Goal: Communication & Community: Answer question/provide support

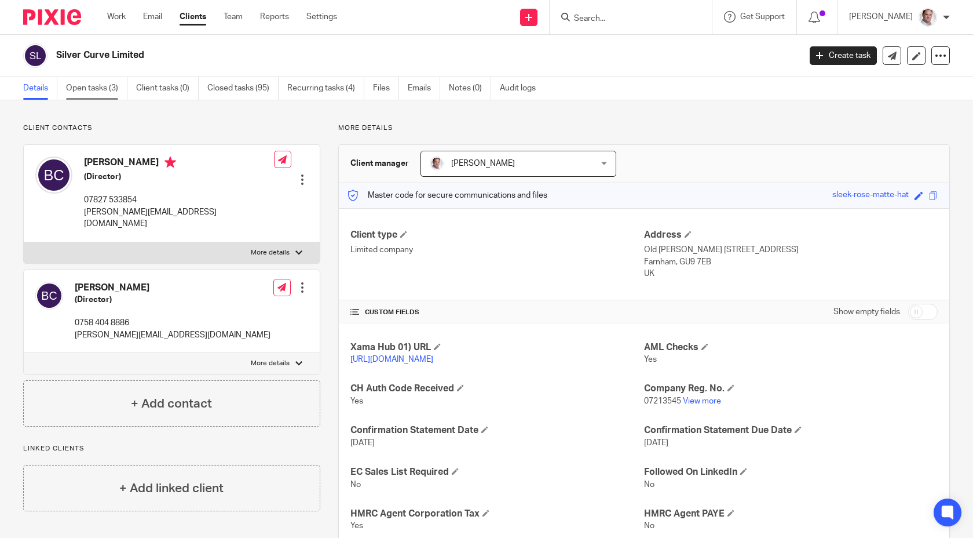
click at [94, 91] on link "Open tasks (3)" at bounding box center [96, 88] width 61 height 23
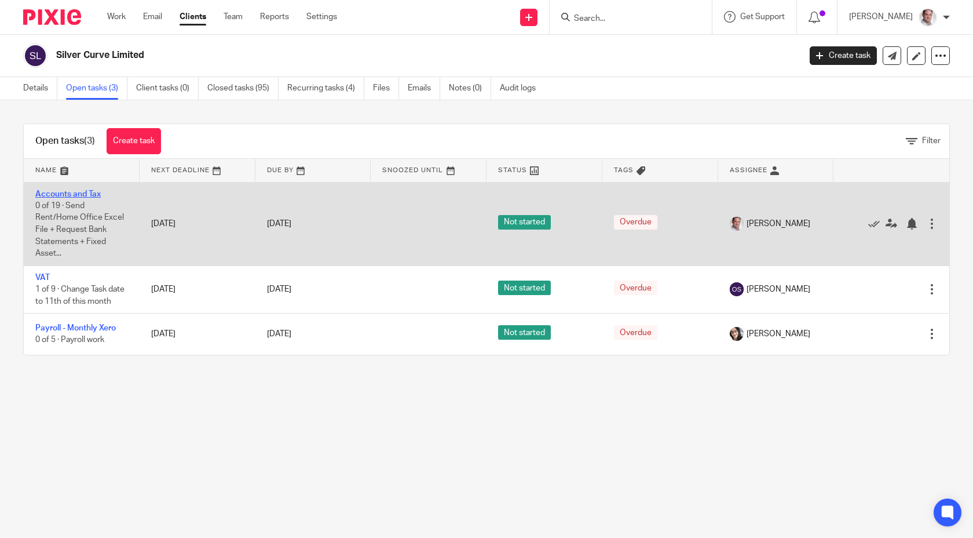
click at [57, 192] on link "Accounts and Tax" at bounding box center [67, 194] width 65 height 8
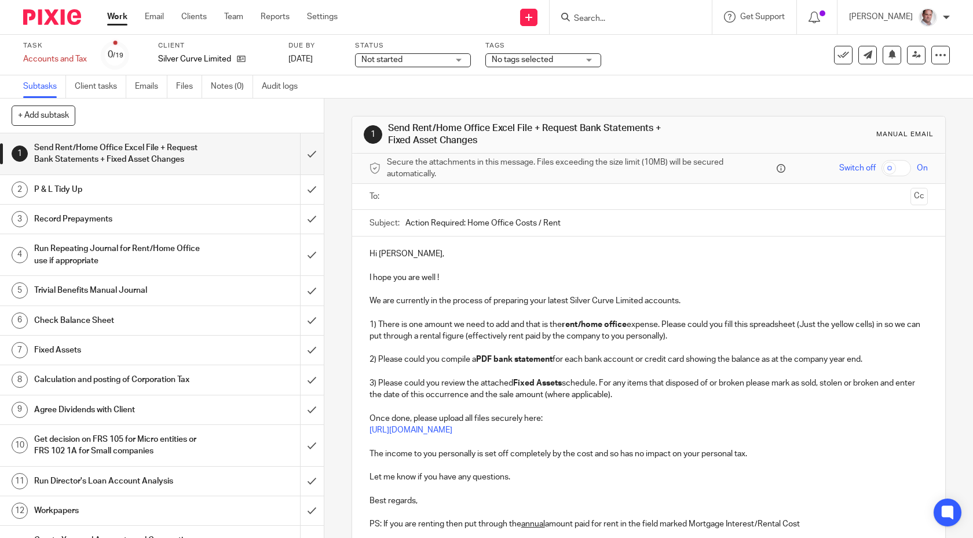
click at [114, 155] on h1 "Send Rent/Home Office Excel File + Request Bank Statements + Fixed Asset Changes" at bounding box center [119, 154] width 170 height 30
click at [403, 194] on input "text" at bounding box center [648, 196] width 515 height 13
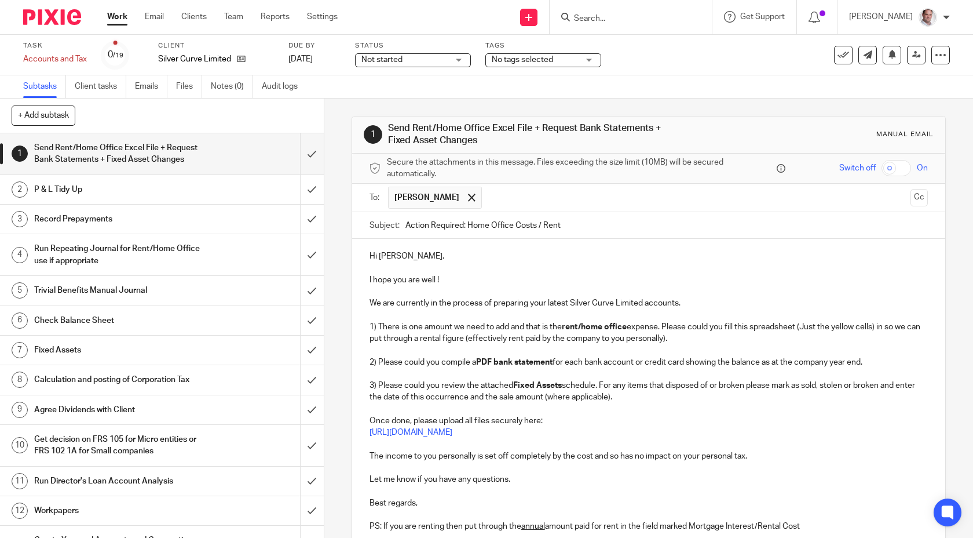
click at [904, 171] on input "checkbox" at bounding box center [897, 168] width 30 height 16
checkbox input "true"
click at [488, 191] on input "text" at bounding box center [697, 198] width 418 height 23
click at [593, 184] on ul "Barry Crotaz Iwona Frankowska" at bounding box center [649, 198] width 523 height 28
click at [565, 195] on span at bounding box center [569, 198] width 8 height 8
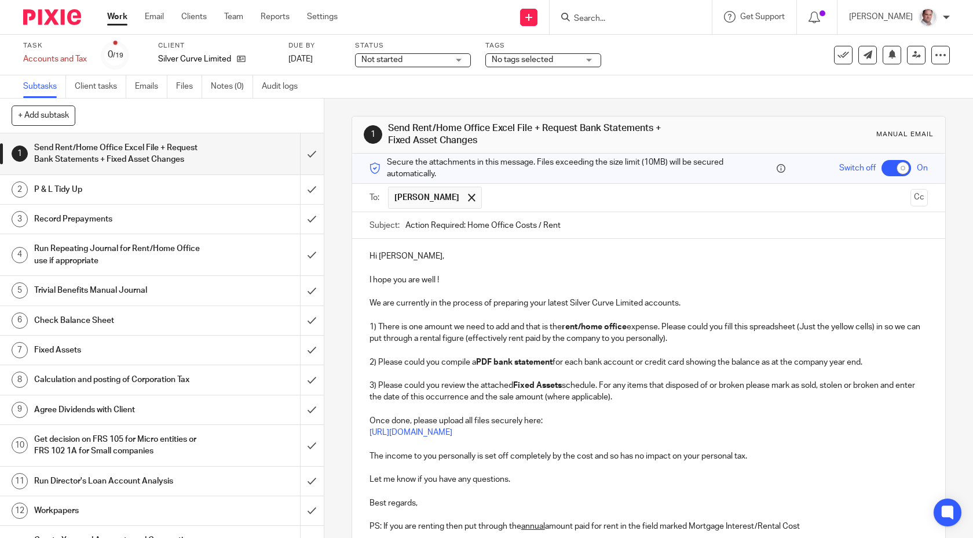
drag, startPoint x: 583, startPoint y: 227, endPoint x: 366, endPoint y: 220, distance: 218.0
click at [366, 220] on div "Subject: Action Required: Home Office Costs / Rent" at bounding box center [649, 225] width 594 height 27
paste input "31 Mar 2024 YE Accounts"
click at [513, 227] on input "Action Required: [DATE] YE Accounts" at bounding box center [667, 225] width 523 height 26
type input "Action Required: 31 Mar 2025 YE Accounts"
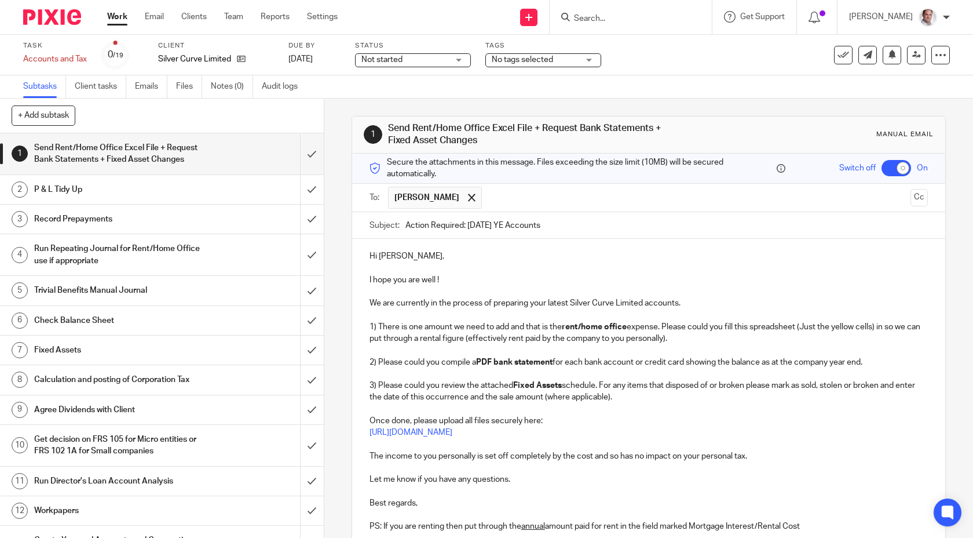
click at [531, 271] on p at bounding box center [649, 268] width 559 height 12
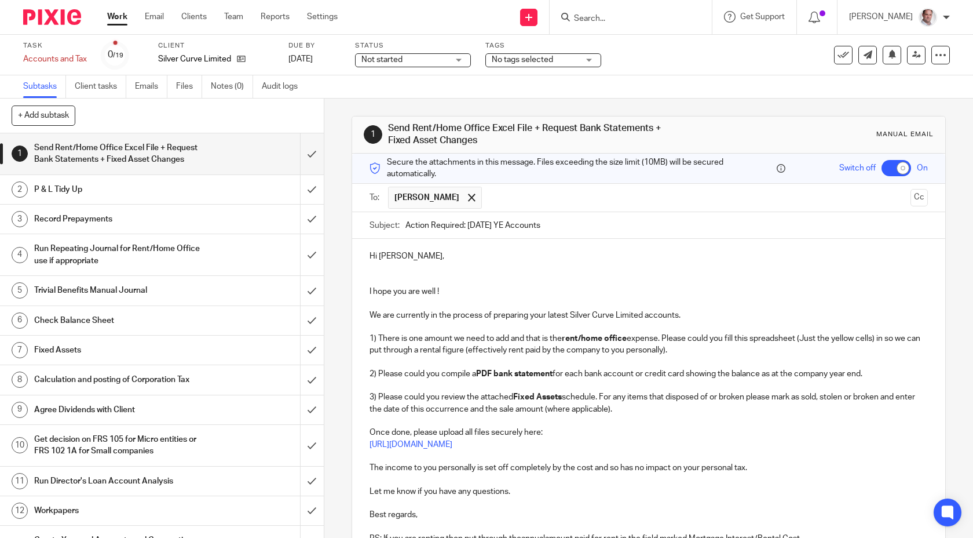
click at [407, 300] on p at bounding box center [649, 303] width 559 height 12
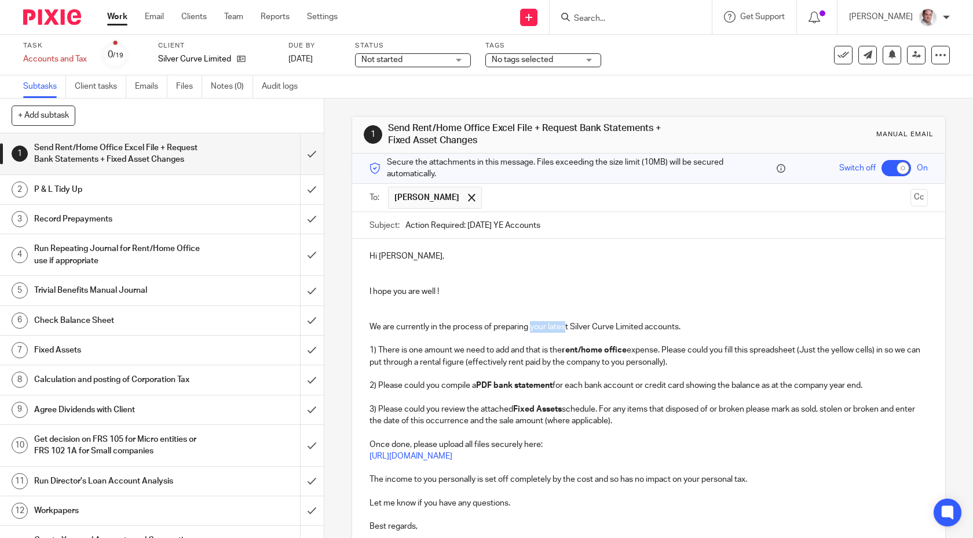
drag, startPoint x: 567, startPoint y: 324, endPoint x: 532, endPoint y: 326, distance: 35.4
click at [532, 326] on p "We are currently in the process of preparing your latest Silver Curve Limited a…" at bounding box center [649, 327] width 559 height 12
click at [671, 327] on p "We are currently in the process of preparing thet Silver Curve Limited accounts." at bounding box center [649, 327] width 559 height 12
click at [513, 337] on p at bounding box center [649, 339] width 559 height 12
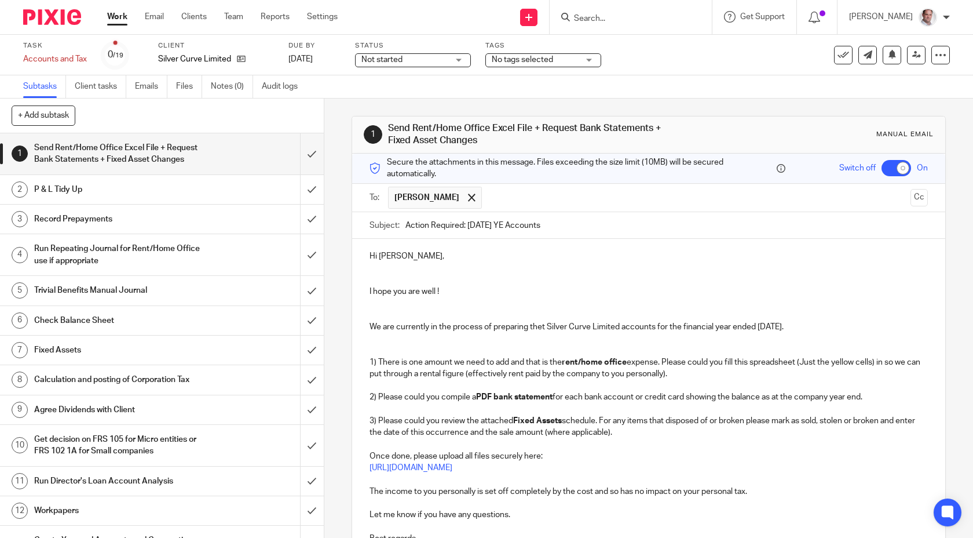
click at [523, 382] on p at bounding box center [649, 386] width 559 height 12
drag, startPoint x: 665, startPoint y: 374, endPoint x: 353, endPoint y: 344, distance: 313.2
click at [353, 344] on div "Hi Barry, I hope you are well ! We are currently in the process of preparing th…" at bounding box center [649, 407] width 594 height 337
click at [438, 380] on p at bounding box center [649, 386] width 559 height 12
click at [373, 395] on p "2) Please could you compile a PDF bank statement for each bank account or credi…" at bounding box center [649, 397] width 559 height 12
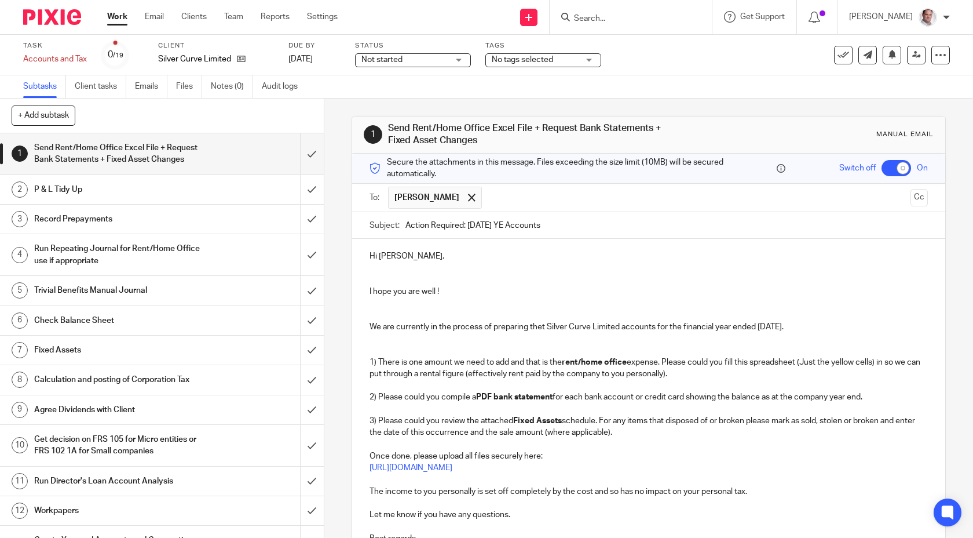
click at [374, 269] on p at bounding box center [649, 268] width 559 height 12
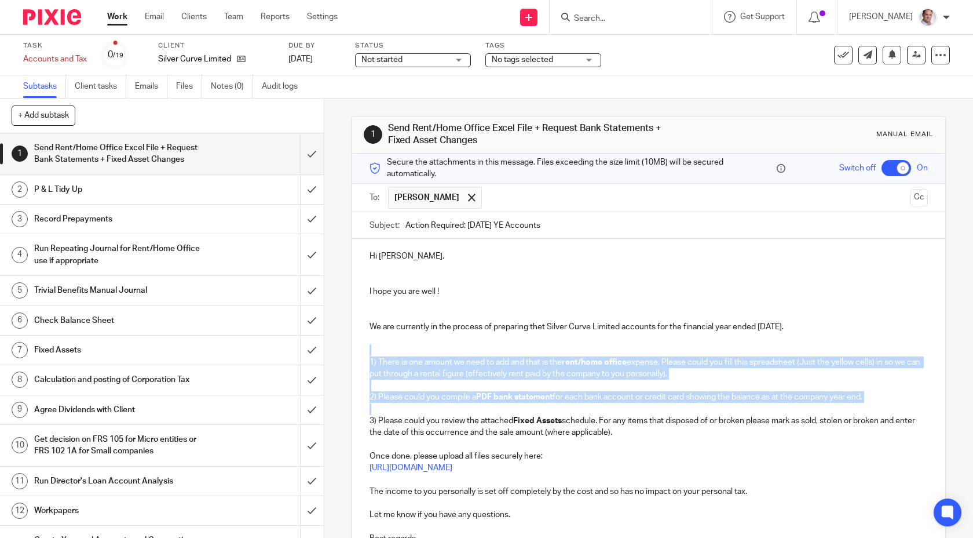
drag, startPoint x: 379, startPoint y: 344, endPoint x: 462, endPoint y: 386, distance: 93.5
click at [466, 413] on div "Hi Barry, I hope you are well ! We are currently in the process of preparing th…" at bounding box center [649, 407] width 594 height 337
click at [437, 345] on p at bounding box center [649, 350] width 559 height 12
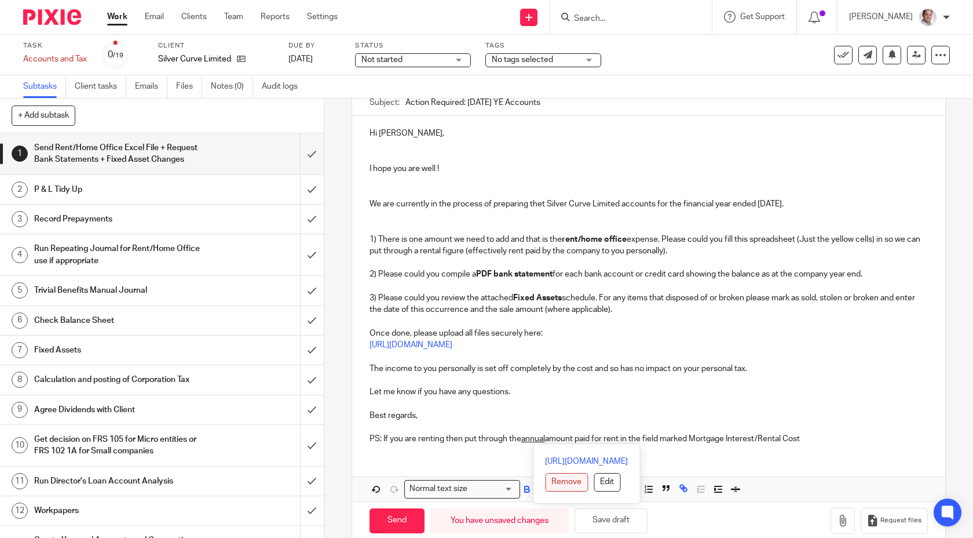
scroll to position [138, 0]
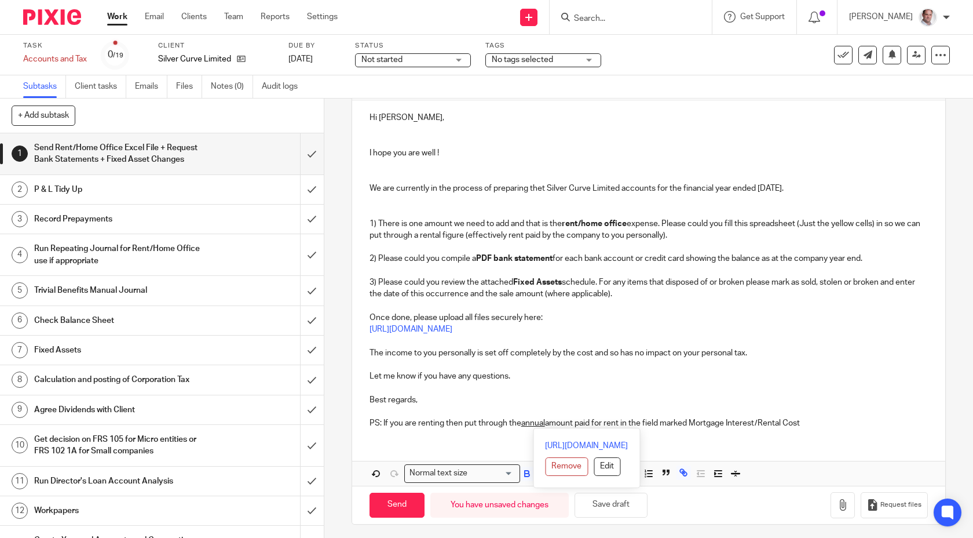
drag, startPoint x: 367, startPoint y: 359, endPoint x: 903, endPoint y: 425, distance: 540.6
click at [903, 425] on div "Hi Barry, I hope you are well ! We are currently in the process of preparing th…" at bounding box center [649, 268] width 594 height 337
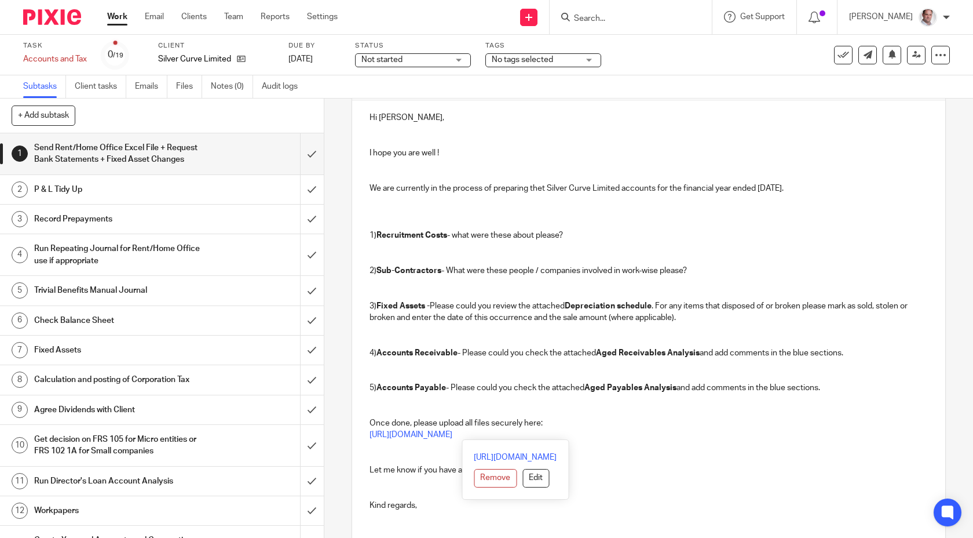
drag, startPoint x: 670, startPoint y: 435, endPoint x: 357, endPoint y: 433, distance: 312.9
click at [357, 433] on div "Hi Barry, I hope you are well ! We are currently in the process of preparing th…" at bounding box center [649, 309] width 594 height 419
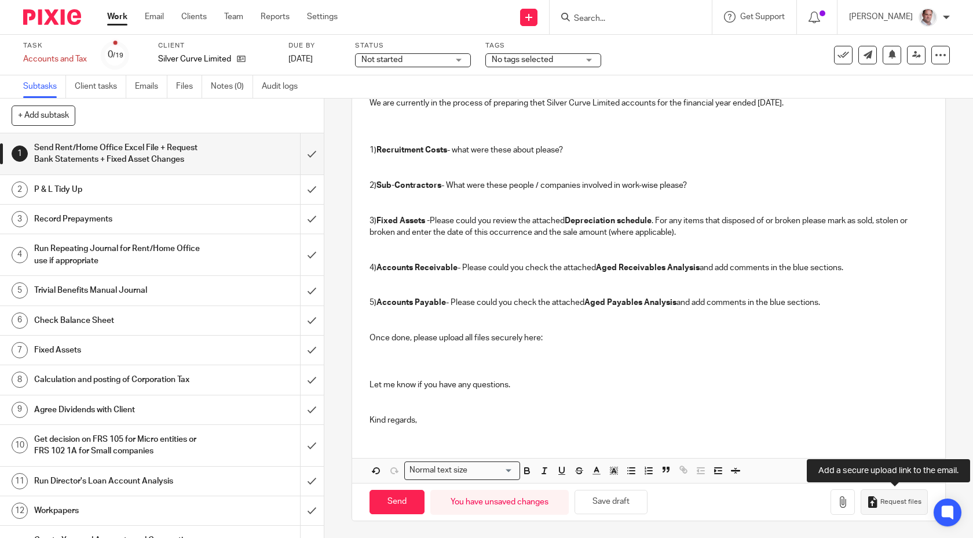
click at [886, 504] on span "Request files" at bounding box center [901, 501] width 41 height 9
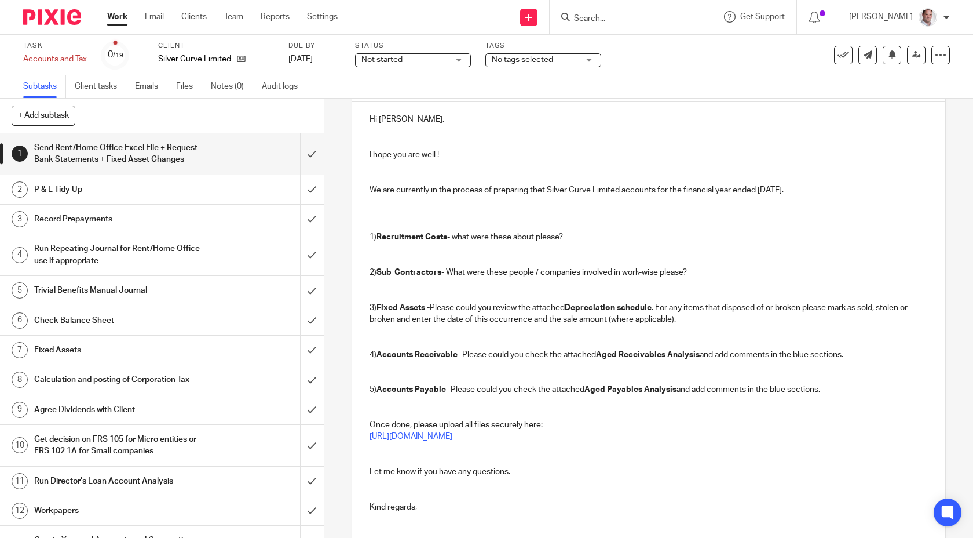
scroll to position [130, 0]
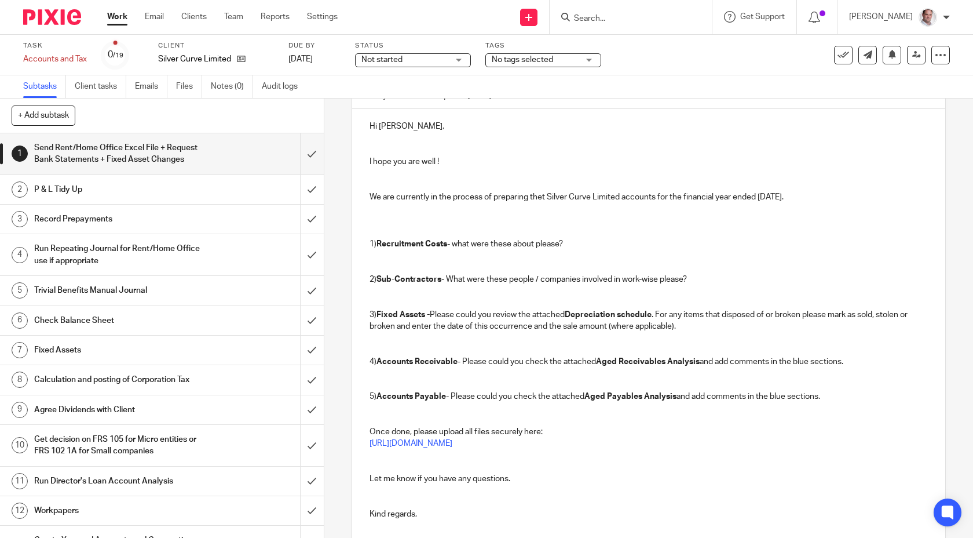
drag, startPoint x: 575, startPoint y: 242, endPoint x: 369, endPoint y: 248, distance: 206.4
click at [370, 248] on p "1) Recruitment Costs - what were these about please?" at bounding box center [649, 239] width 559 height 24
click at [375, 242] on p "1) Bank - Please could you compile a PDF bank statement for each bank account o…" at bounding box center [649, 239] width 559 height 24
click at [841, 240] on strong "[DATE]" at bounding box center [828, 244] width 26 height 8
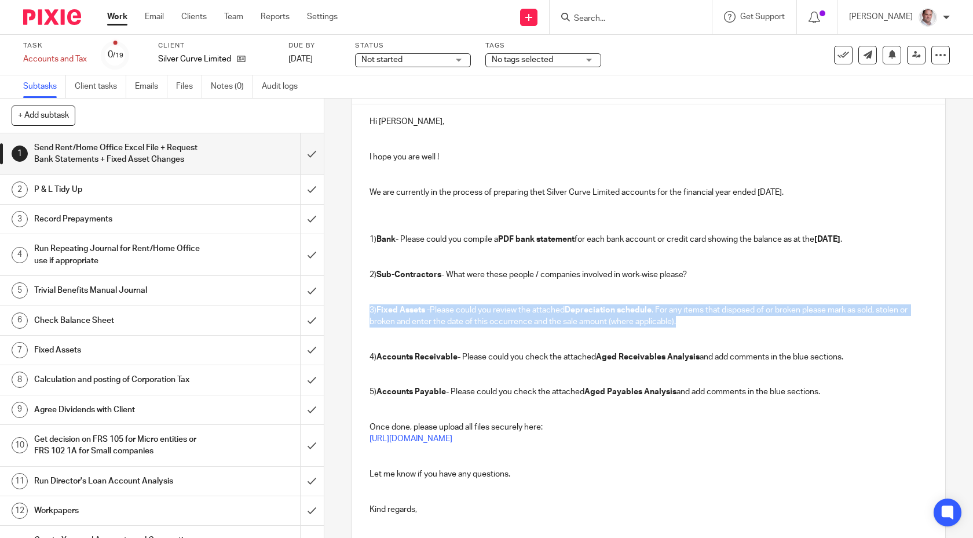
drag, startPoint x: 690, startPoint y: 322, endPoint x: 363, endPoint y: 310, distance: 327.0
click at [363, 310] on div "Hi Barry, I hope you are well ! We are currently in the process of preparing th…" at bounding box center [649, 313] width 594 height 419
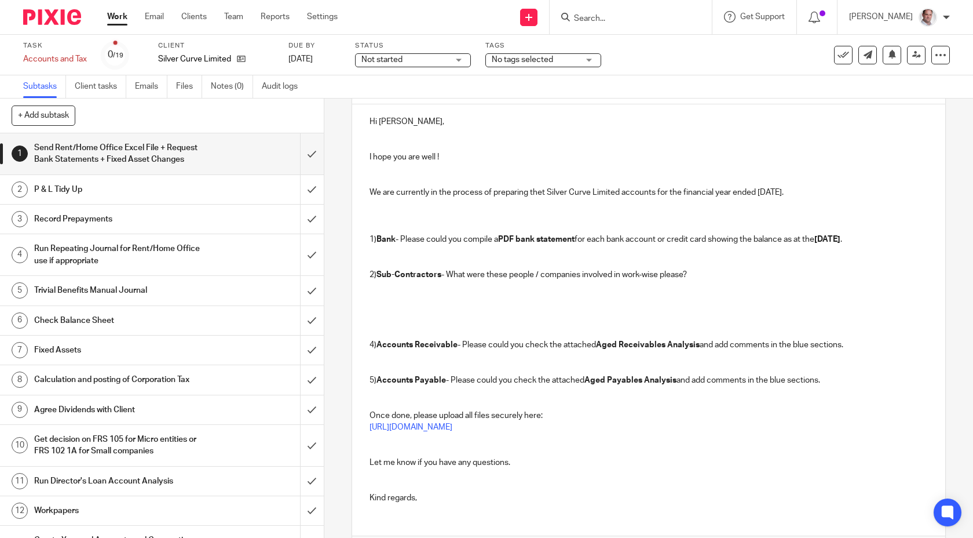
click at [379, 213] on p at bounding box center [649, 216] width 559 height 12
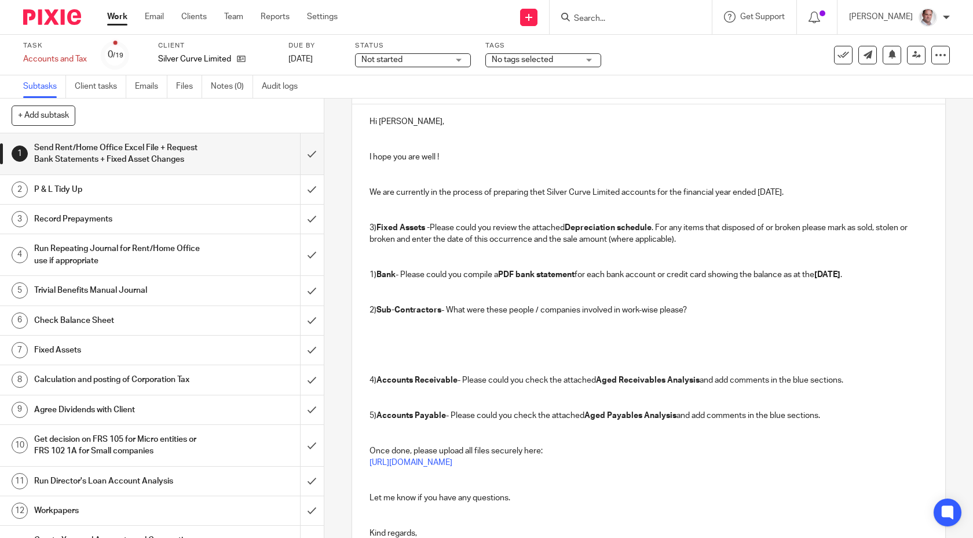
drag, startPoint x: 373, startPoint y: 224, endPoint x: 380, endPoint y: 284, distance: 60.7
click at [373, 224] on p "3) Fixed Assets - Please could you review the attached Depreciation schedule . …" at bounding box center [649, 234] width 559 height 24
click at [373, 272] on p "1) Bank - Please could you compile a PDF bank statement for each bank account o…" at bounding box center [649, 269] width 559 height 24
drag, startPoint x: 867, startPoint y: 380, endPoint x: 364, endPoint y: 380, distance: 502.9
click at [364, 380] on div "Hi Barry, I hope you are well ! We are currently in the process of preparing th…" at bounding box center [649, 325] width 594 height 443
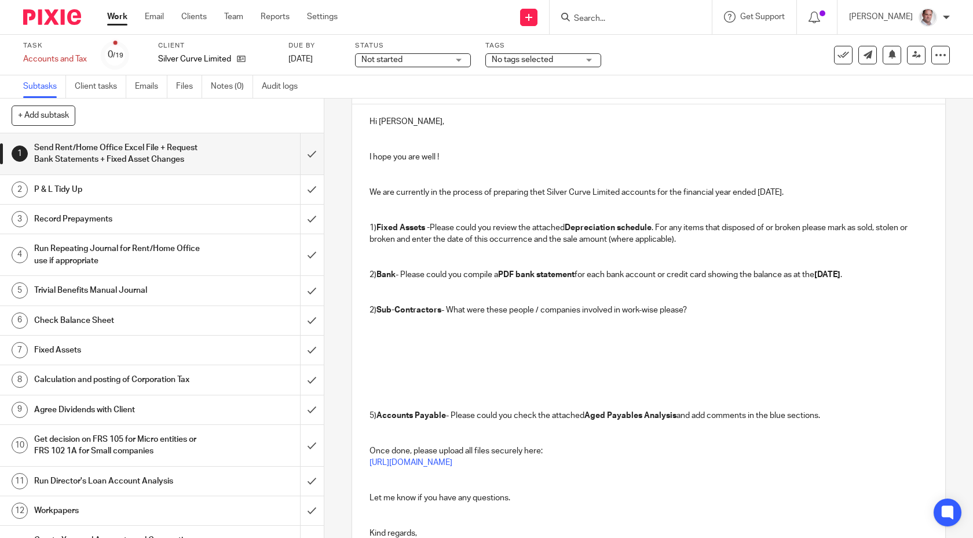
click at [377, 300] on p at bounding box center [649, 292] width 559 height 24
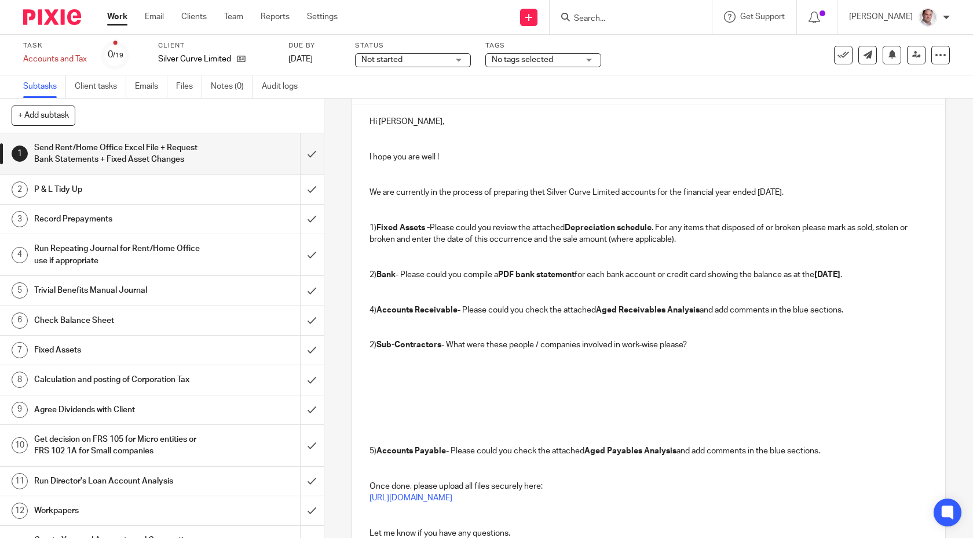
click at [370, 310] on p "4) Accounts Receivable - Please could you check the attached Aged Receivables A…" at bounding box center [649, 310] width 559 height 12
click at [385, 327] on p at bounding box center [649, 333] width 559 height 12
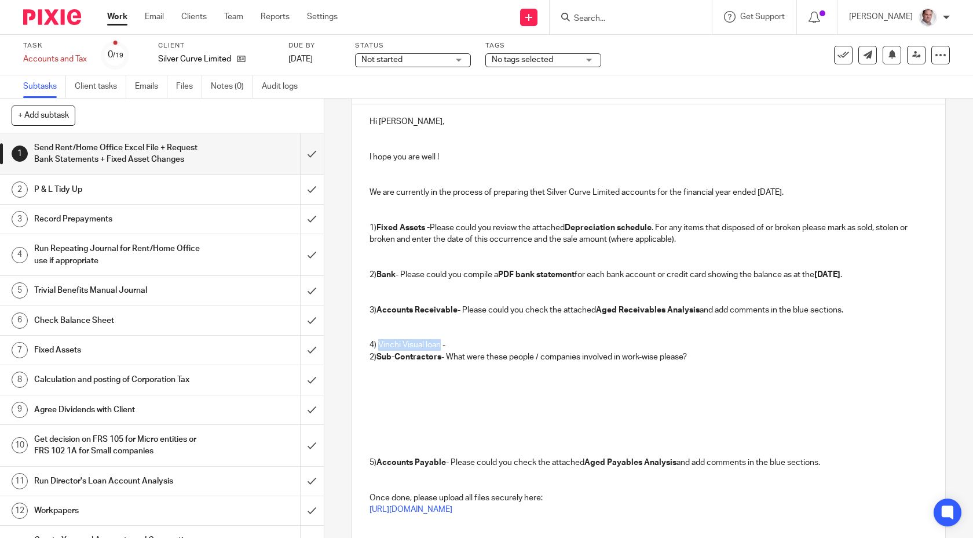
drag, startPoint x: 440, startPoint y: 344, endPoint x: 378, endPoint y: 348, distance: 62.1
click at [378, 348] on p "4) Vinchi Visual loan -" at bounding box center [649, 345] width 559 height 12
click at [481, 342] on p "4) Vinchi Visual loan -" at bounding box center [649, 345] width 559 height 12
click at [564, 343] on p "4) Vinchi Visual loan - This had a balance of £275 DR and" at bounding box center [649, 345] width 559 height 12
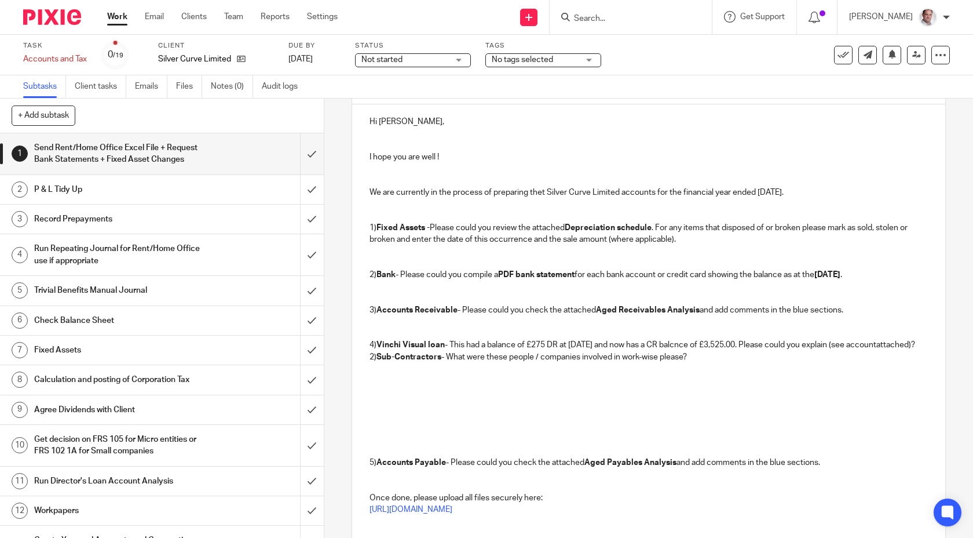
click at [400, 351] on p "4) Vinchi Visual loan - This had a balance of £275 DR at 31 Mar 2024 and now ha…" at bounding box center [649, 345] width 559 height 12
click at [443, 350] on p "4) Vinchi Visual loan - This had a balance of £275 DR at 31 Mar 2024 and now ha…" at bounding box center [649, 345] width 559 height 12
click at [448, 351] on p "4) Vinchi Visual loan - This had a balance of £275 DR at 31 Mar 2024 and now ha…" at bounding box center [649, 345] width 559 height 12
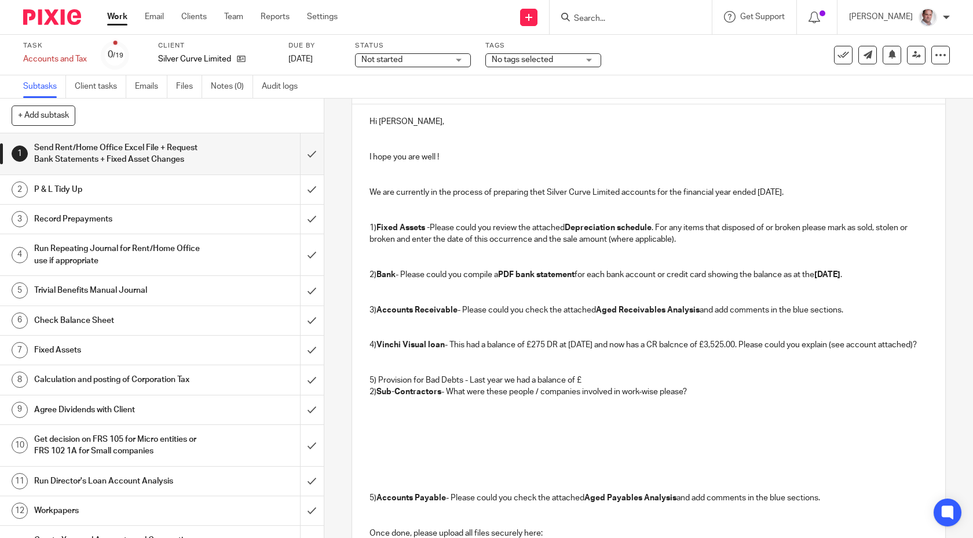
click at [437, 374] on p at bounding box center [649, 369] width 559 height 12
click at [609, 386] on p "5) Provision for Bad Debts - Last year we had a balance of £" at bounding box center [649, 380] width 559 height 12
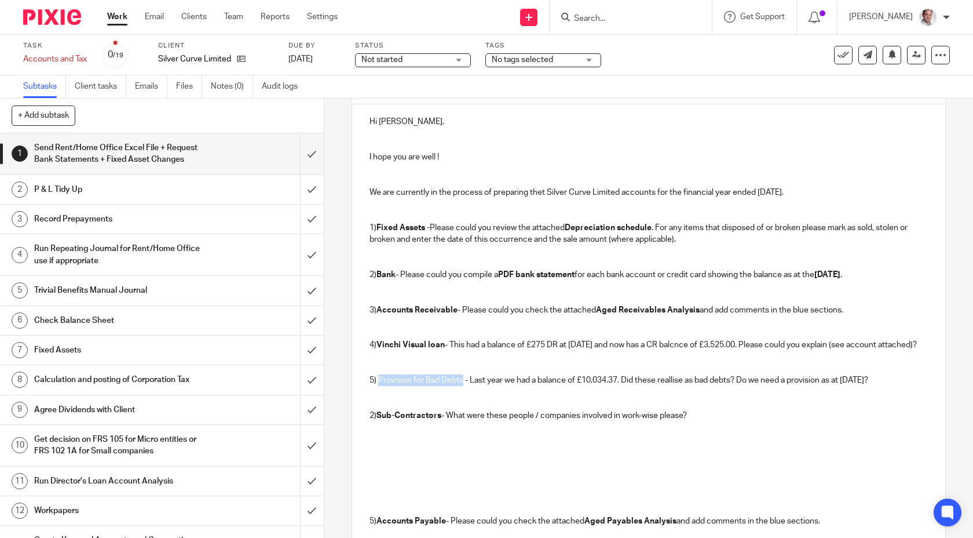
drag, startPoint x: 463, startPoint y: 390, endPoint x: 378, endPoint y: 395, distance: 84.8
click at [378, 386] on p "5) Provision for Bad Debts - Last year we had a balance of £10,034.37. Did thes…" at bounding box center [649, 380] width 559 height 12
click at [915, 386] on p "5) Provision for Bad Debts - Last year we had a balance of £10,034.37. Did thes…" at bounding box center [649, 380] width 559 height 12
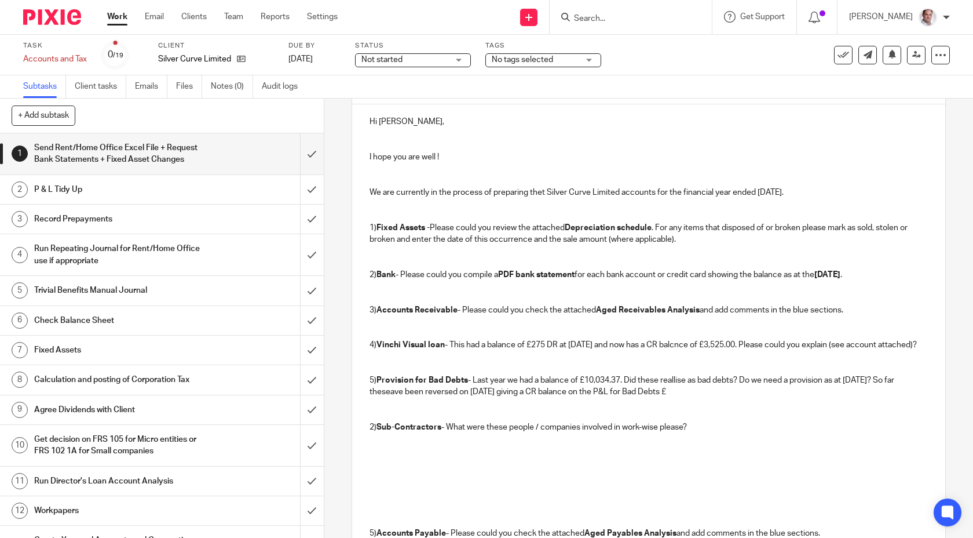
click at [676, 398] on p "5) Provision for Bad Debts - Last year we had a balance of £10,034.37. Did thes…" at bounding box center [649, 386] width 559 height 24
click at [386, 398] on p "5) Provision for Bad Debts - Last year we had a balance of £10,034.37. Did thes…" at bounding box center [649, 386] width 559 height 24
click at [387, 398] on p "5) Provision for Bad Debts - Last year we had a balance of £10,034.37. Did thes…" at bounding box center [649, 386] width 559 height 24
click at [388, 398] on p "5) Provision for Bad Debts - Last year we had a balance of £10,034.37. Did thes…" at bounding box center [649, 386] width 559 height 24
click at [424, 421] on p at bounding box center [649, 416] width 559 height 12
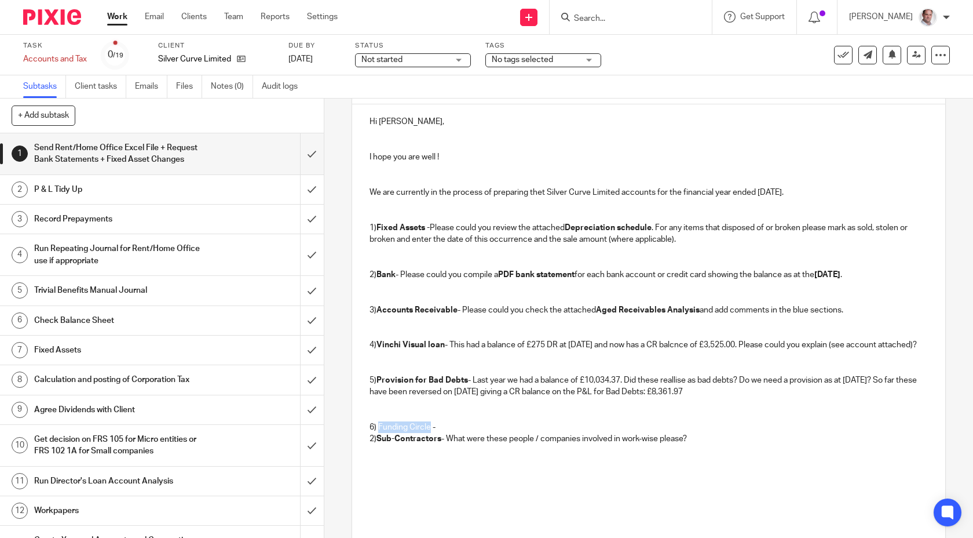
drag, startPoint x: 429, startPoint y: 436, endPoint x: 380, endPoint y: 442, distance: 50.2
click at [380, 433] on p "6) Funding Circle -" at bounding box center [649, 427] width 559 height 12
click at [485, 433] on p "6) Funding Circle -" at bounding box center [649, 427] width 559 height 12
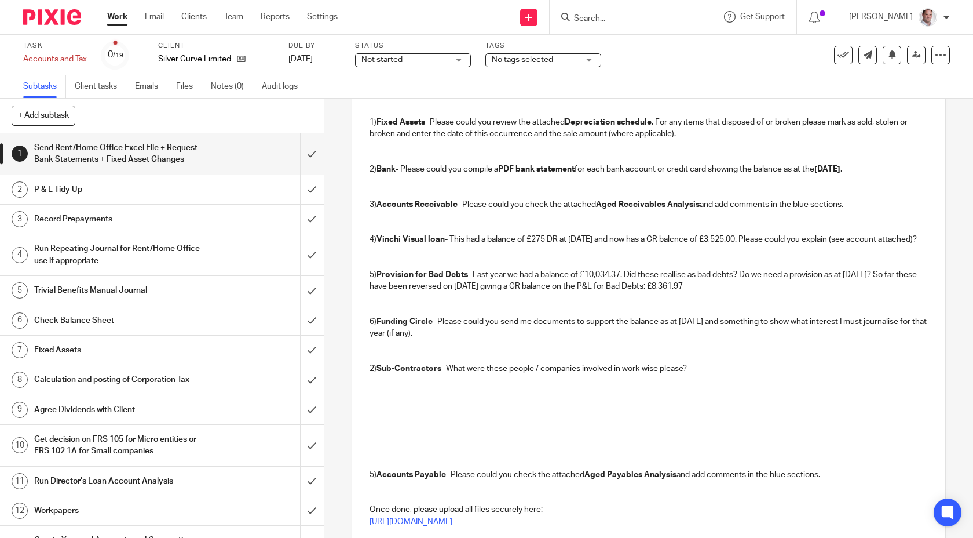
scroll to position [243, 0]
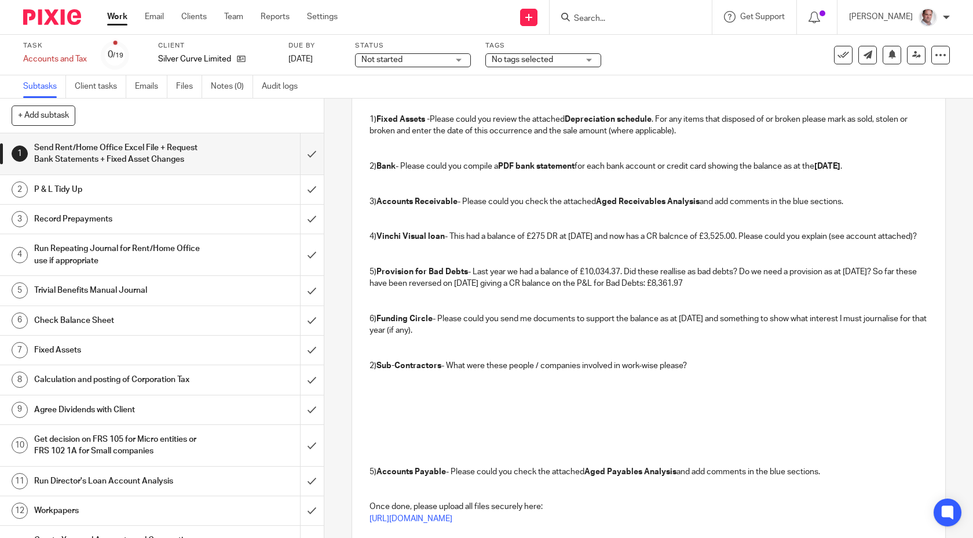
drag, startPoint x: 829, startPoint y: 481, endPoint x: 368, endPoint y: 480, distance: 461.2
click at [368, 480] on div "Hi Barry, I hope you are well ! We are currently in the process of preparing th…" at bounding box center [649, 299] width 594 height 607
click at [386, 360] on p at bounding box center [649, 354] width 559 height 12
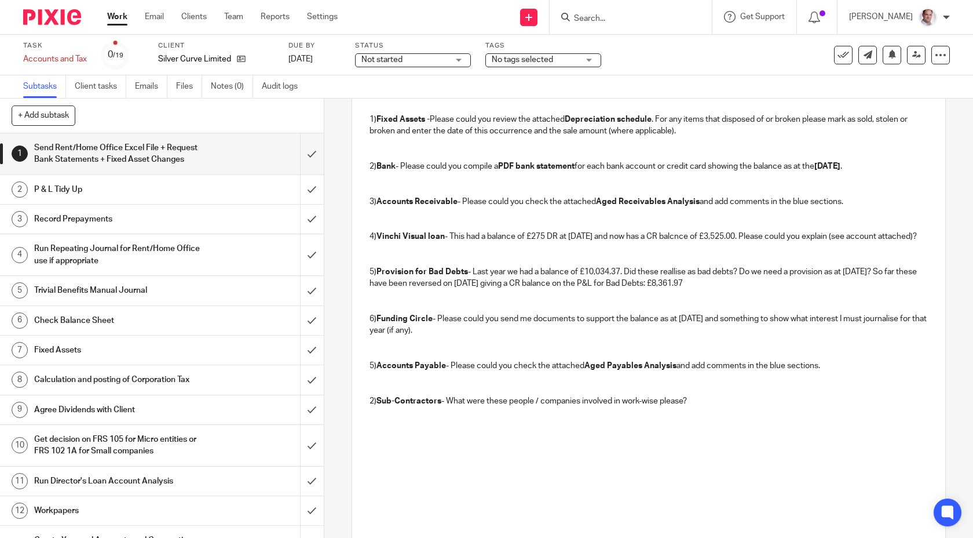
click at [371, 371] on p "5) Accounts Payable - Please could you check the attached Aged Payables Analysi…" at bounding box center [649, 366] width 559 height 12
click at [554, 348] on p at bounding box center [649, 343] width 559 height 12
drag, startPoint x: 705, startPoint y: 413, endPoint x: 677, endPoint y: 411, distance: 27.8
click at [677, 407] on p "2) Sub-Contractors - What were these people / companies involved in work-wise p…" at bounding box center [649, 401] width 559 height 12
drag, startPoint x: 662, startPoint y: 412, endPoint x: 451, endPoint y: 413, distance: 211.5
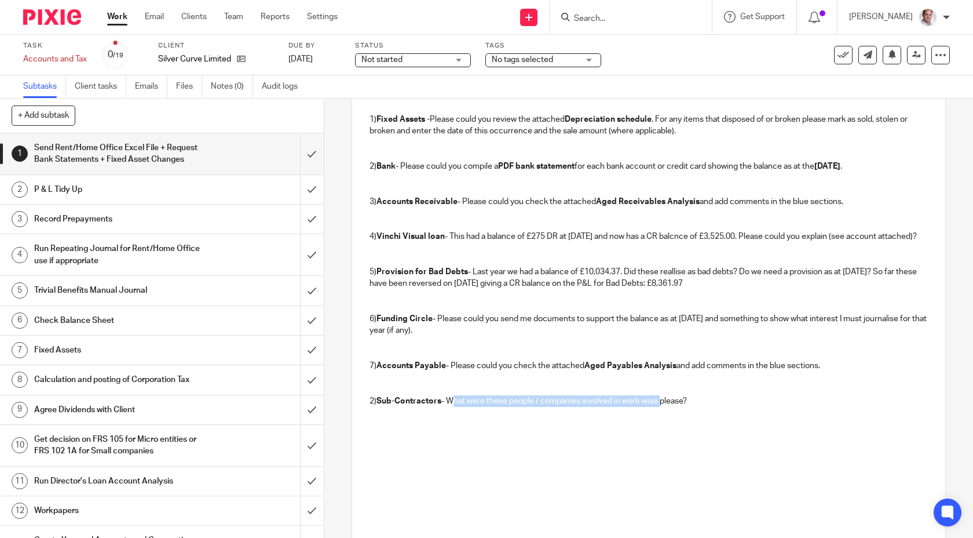
click at [451, 407] on p "2) Sub-Contractors - What were these people / companies involved in work-wise p…" at bounding box center [649, 401] width 559 height 12
click at [460, 407] on p "2) Sub-Contractors - The balance stads at CR please?" at bounding box center [649, 401] width 559 height 12
click at [464, 407] on p "2) Sub-Contractors - The balance stads at CR please?" at bounding box center [649, 401] width 559 height 12
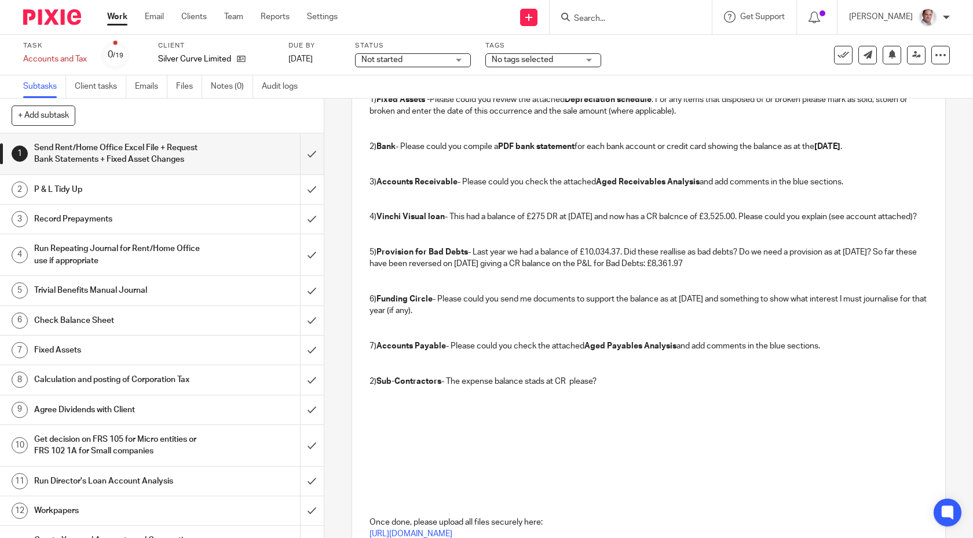
click at [539, 387] on p "2) Sub-Contractors - The expense balance stads at CR please?" at bounding box center [649, 381] width 559 height 12
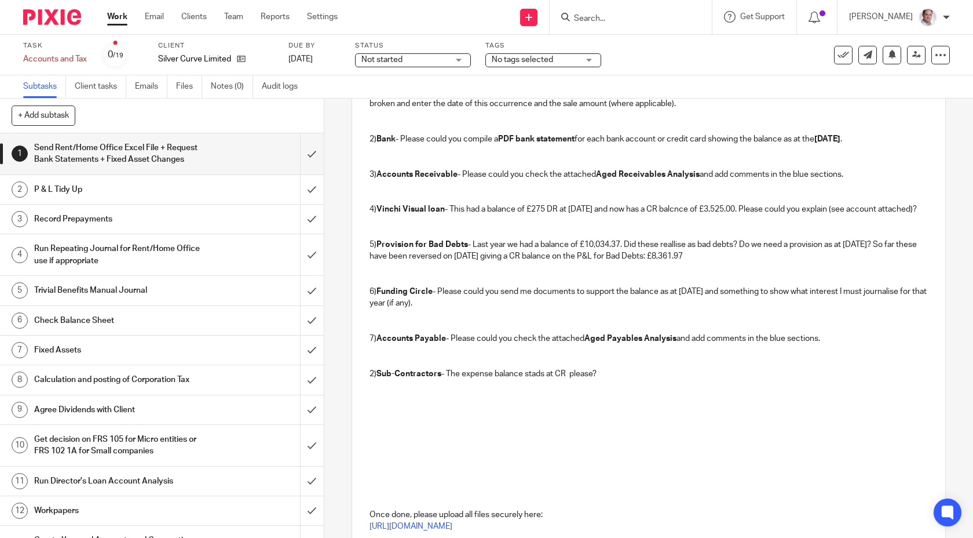
scroll to position [272, 0]
click at [564, 378] on p "2) Sub-Contractors - The expense balance stands at CR please?" at bounding box center [649, 372] width 559 height 12
click at [577, 378] on p "2) Sub-Contractors - The expense balance stands at CR please?" at bounding box center [649, 372] width 559 height 12
click at [567, 378] on p "2) Sub-Contractors - The expense balance stands at CR please?" at bounding box center [649, 372] width 559 height 12
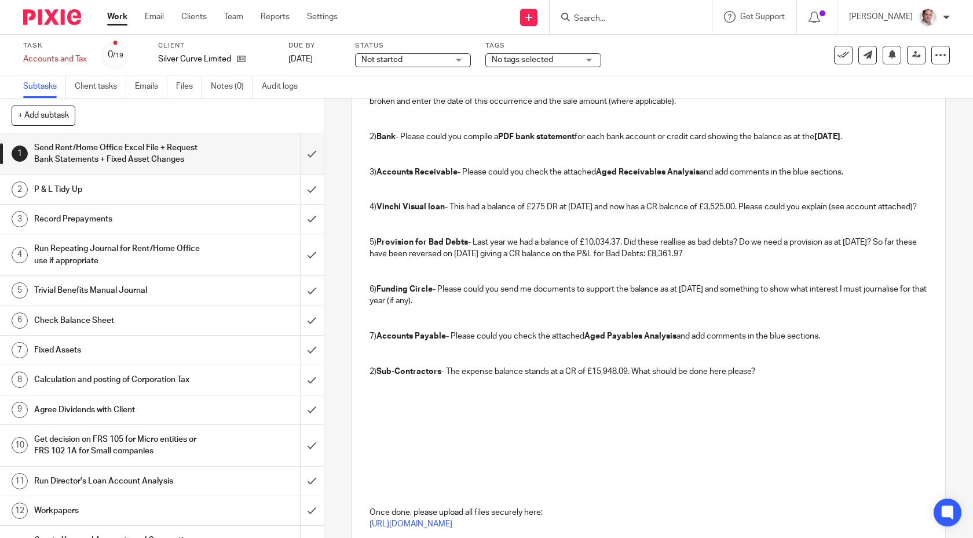
click at [373, 389] on p at bounding box center [649, 383] width 559 height 12
click at [374, 377] on p "2) Sub-Contractors - The expense balance stands at a CR of £15,948.09. What sho…" at bounding box center [649, 372] width 559 height 12
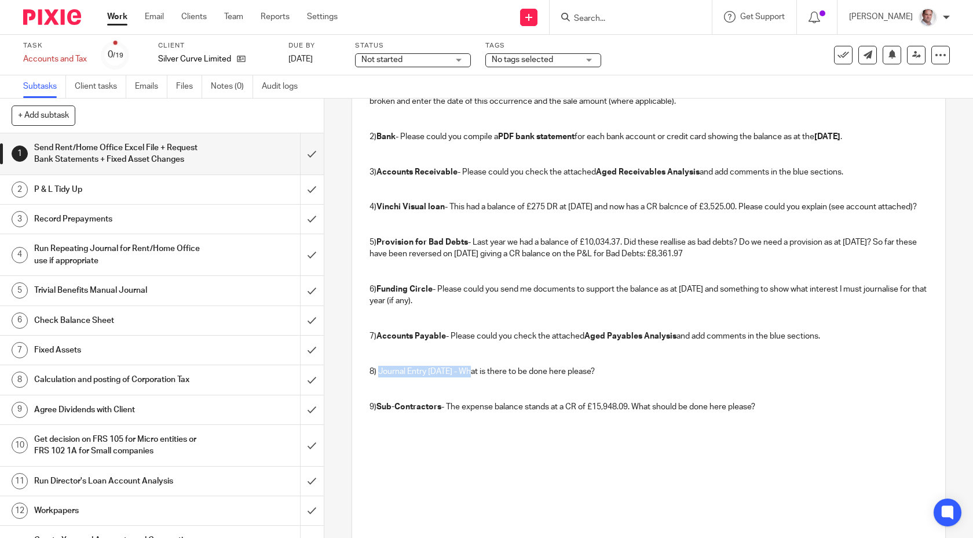
drag, startPoint x: 473, startPoint y: 381, endPoint x: 378, endPoint y: 380, distance: 95.0
click at [378, 377] on p "8) Journal Entry 31 Mar 2025 - What is there to be done here please?" at bounding box center [649, 372] width 559 height 12
click at [672, 388] on p at bounding box center [649, 383] width 559 height 12
click at [654, 377] on p "8) Journal Entry 31 Mar 2025 - What is there to be done here please?" at bounding box center [649, 372] width 559 height 12
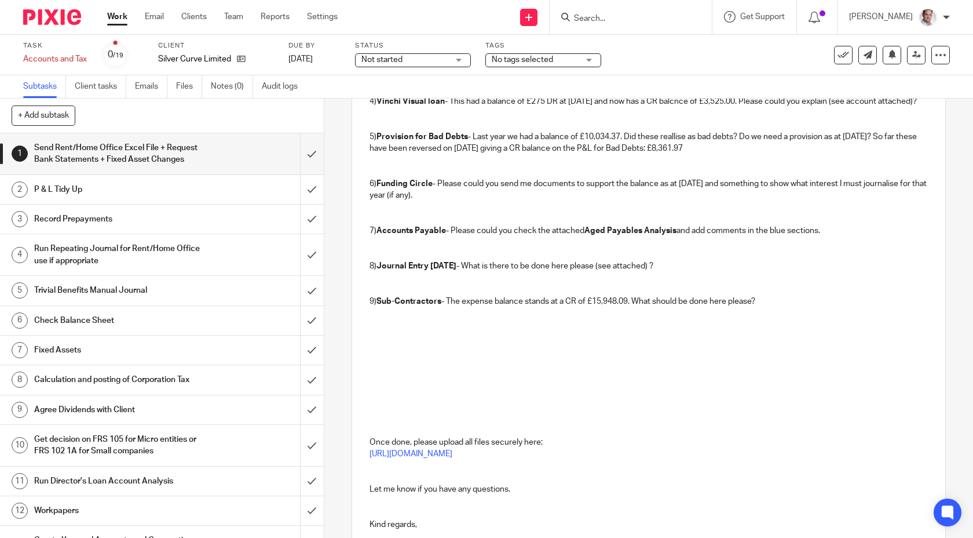
scroll to position [386, 0]
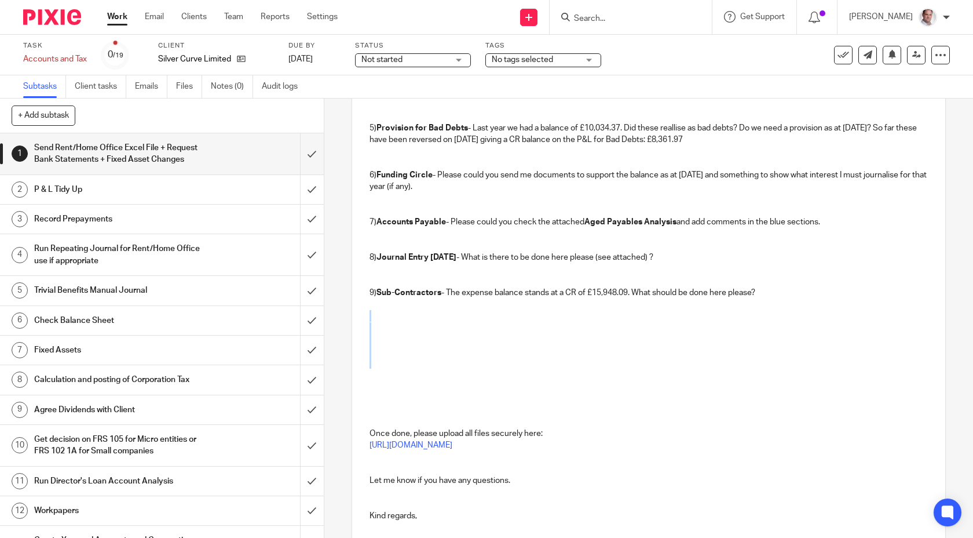
drag, startPoint x: 407, startPoint y: 326, endPoint x: 425, endPoint y: 374, distance: 50.8
click at [426, 374] on div "Hi Barry, I hope you are well ! We are currently in the process of preparing th…" at bounding box center [649, 191] width 594 height 678
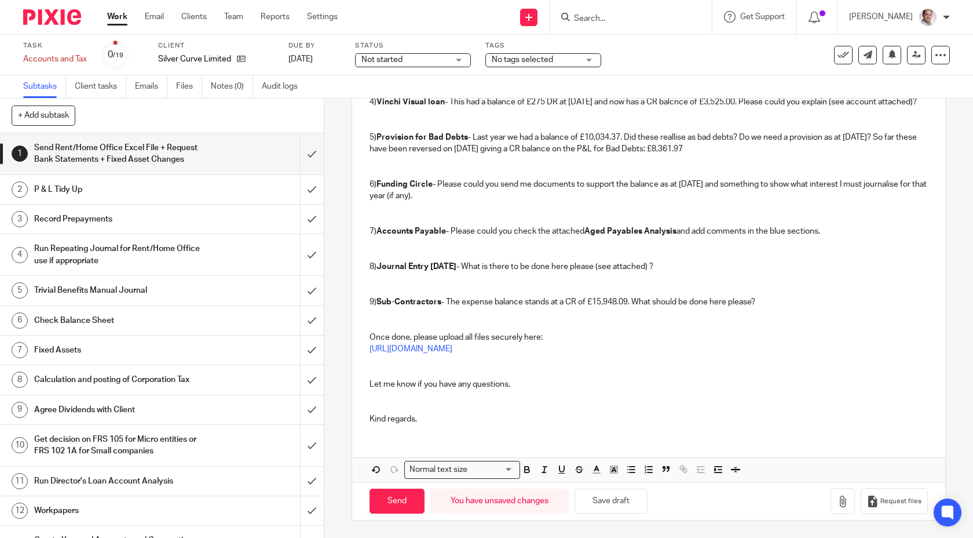
click at [387, 306] on strong "Sub-Contractors" at bounding box center [409, 302] width 65 height 8
click at [385, 315] on p at bounding box center [649, 314] width 559 height 12
click at [436, 426] on div "Hi Barry, I hope you are well ! We are currently in the process of preparing th…" at bounding box center [649, 148] width 594 height 572
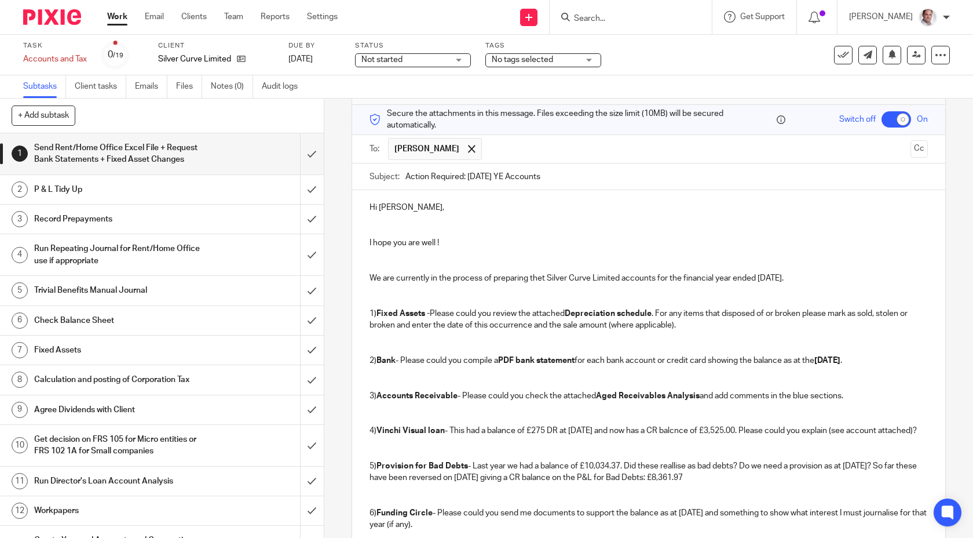
scroll to position [63, 0]
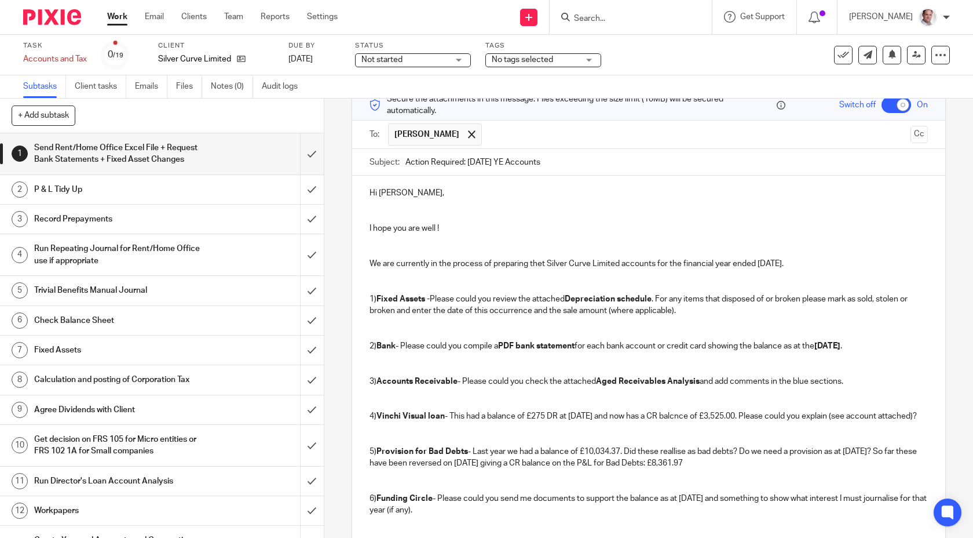
drag, startPoint x: 543, startPoint y: 262, endPoint x: 541, endPoint y: 317, distance: 55.1
click at [543, 262] on p "We are currently in the process of preparing thet Silver Curve Limited accounts…" at bounding box center [649, 264] width 559 height 12
drag, startPoint x: 616, startPoint y: 263, endPoint x: 544, endPoint y: 264, distance: 71.8
click at [544, 264] on p "We are currently in the process of preparing the Silver Curve Limited accounts …" at bounding box center [649, 264] width 559 height 12
drag, startPoint x: 804, startPoint y: 261, endPoint x: 760, endPoint y: 261, distance: 43.5
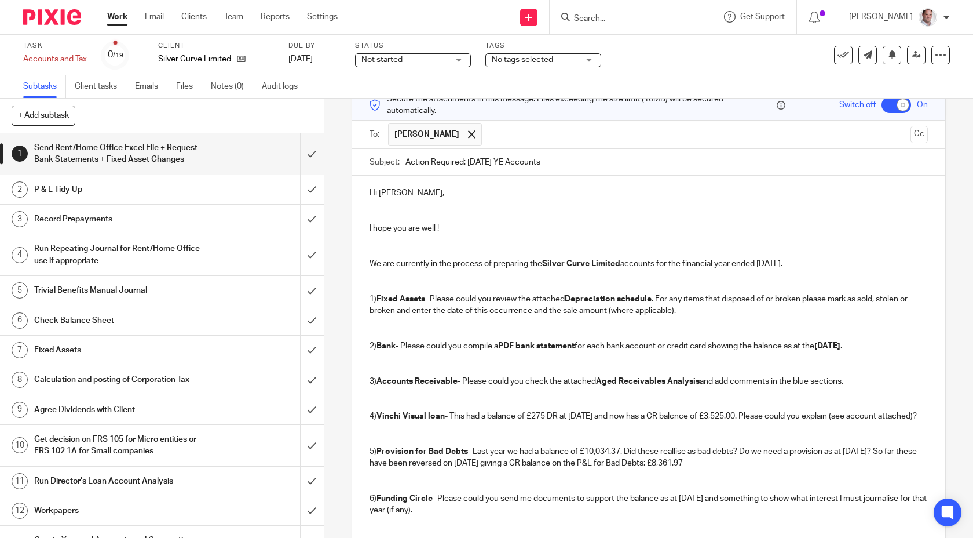
click at [760, 261] on p "We are currently in the process of preparing the Silver Curve Limited accounts …" at bounding box center [649, 264] width 559 height 12
click at [802, 263] on p "We are currently in the process of preparing the Silver Curve Limited accounts …" at bounding box center [649, 265] width 559 height 12
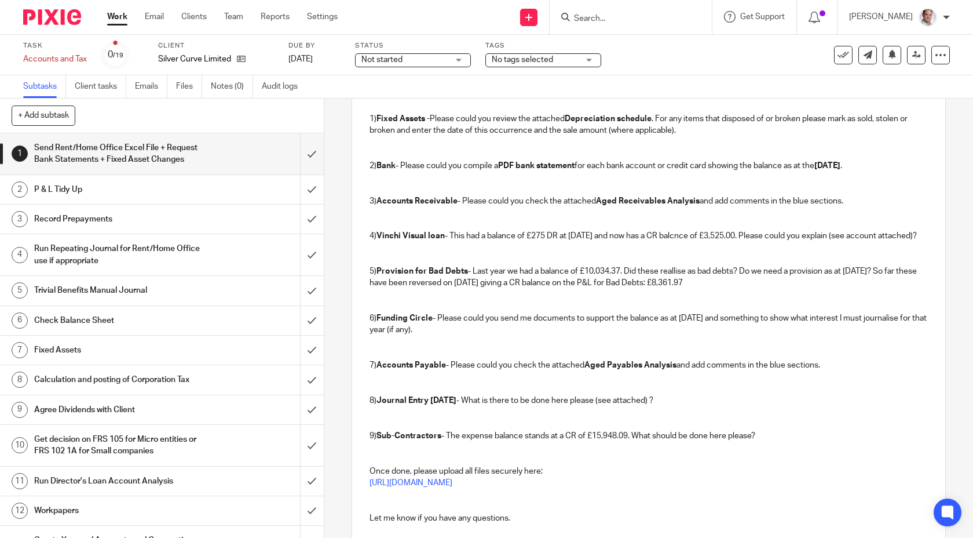
scroll to position [412, 0]
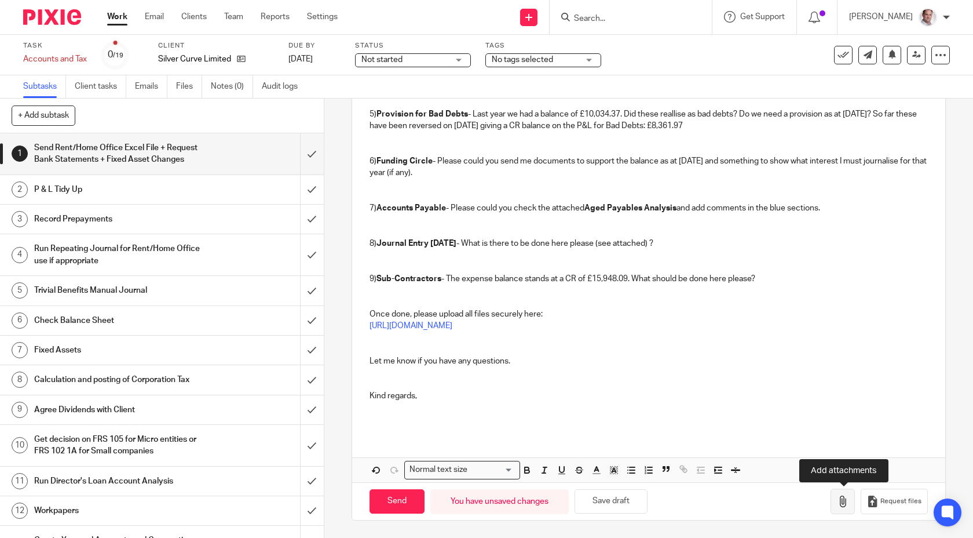
click at [844, 502] on icon "button" at bounding box center [843, 501] width 12 height 12
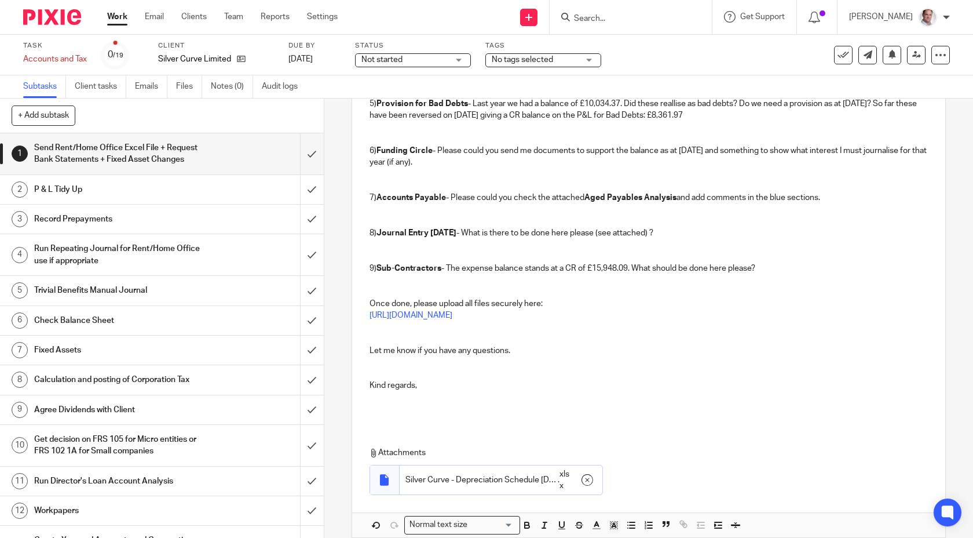
scroll to position [477, 0]
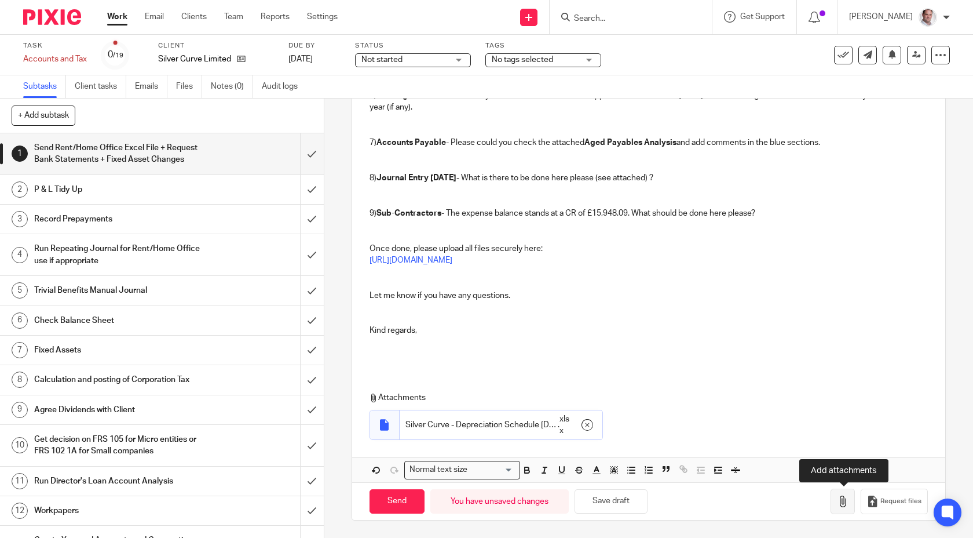
click at [840, 498] on icon "button" at bounding box center [843, 501] width 12 height 12
click at [851, 495] on button "button" at bounding box center [843, 501] width 24 height 26
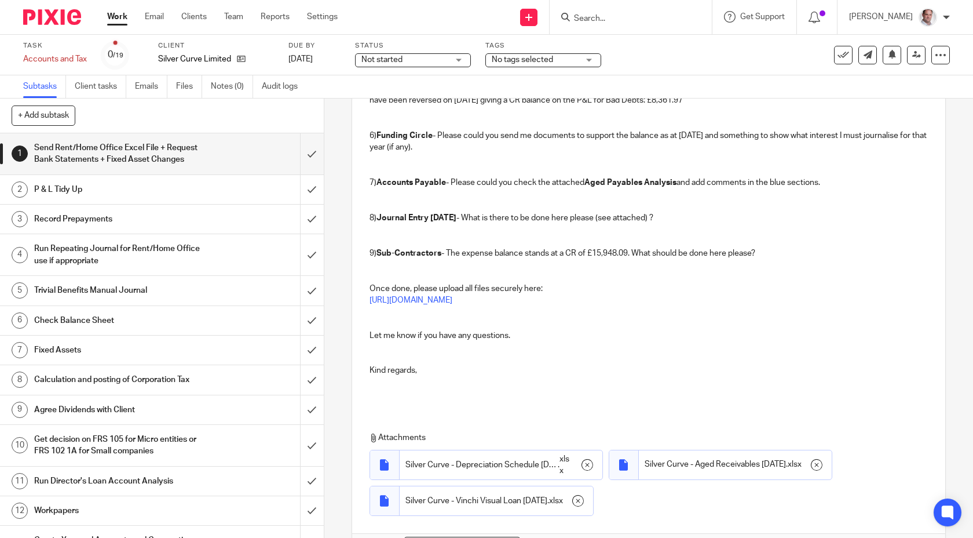
scroll to position [513, 0]
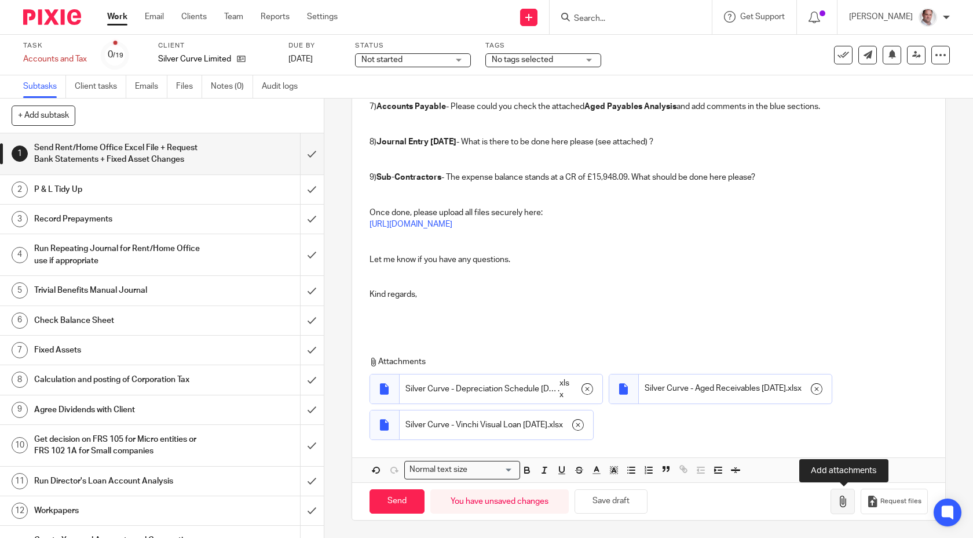
click at [841, 502] on icon "button" at bounding box center [843, 501] width 12 height 12
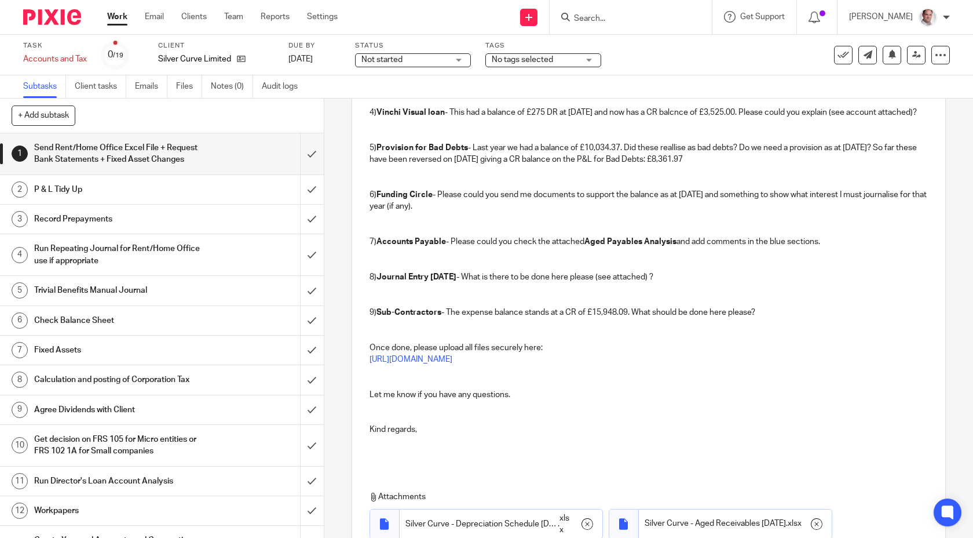
scroll to position [366, 0]
click at [448, 282] on strong "Journal Entry 31 Mar 2025" at bounding box center [417, 277] width 80 height 8
drag, startPoint x: 432, startPoint y: 290, endPoint x: 382, endPoint y: 289, distance: 49.8
click at [382, 282] on strong "Journal Entry 31 Mar 2025" at bounding box center [417, 277] width 80 height 8
click at [431, 282] on strong "Journal Entry 31 Mar 2025" at bounding box center [417, 277] width 80 height 8
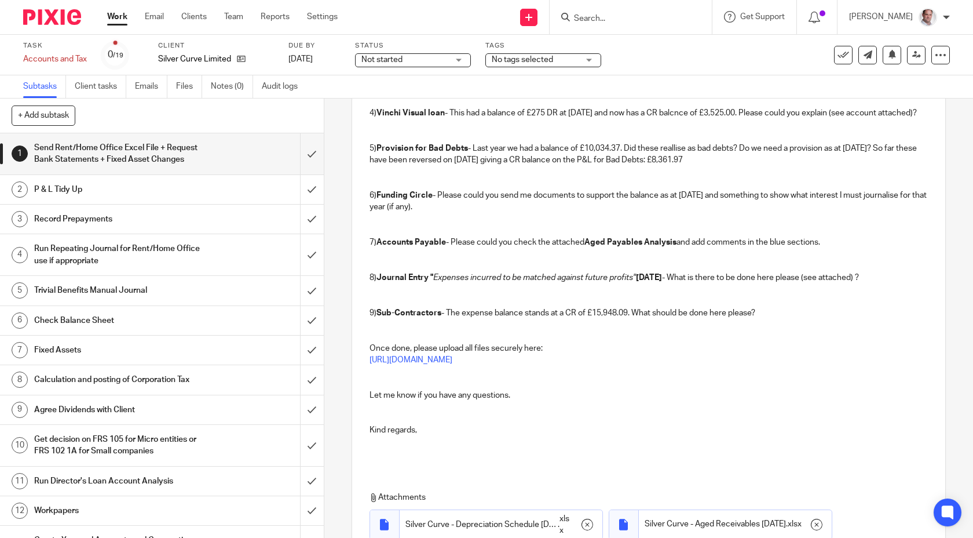
click at [429, 282] on strong "Journal Entry "" at bounding box center [405, 277] width 57 height 8
click at [542, 295] on p at bounding box center [649, 289] width 559 height 12
drag, startPoint x: 429, startPoint y: 288, endPoint x: 639, endPoint y: 290, distance: 209.8
click at [639, 283] on p "8) Journal Entry " Expenses incurred to be matched against future profits" 31 M…" at bounding box center [649, 278] width 559 height 12
click at [683, 306] on p at bounding box center [649, 302] width 559 height 12
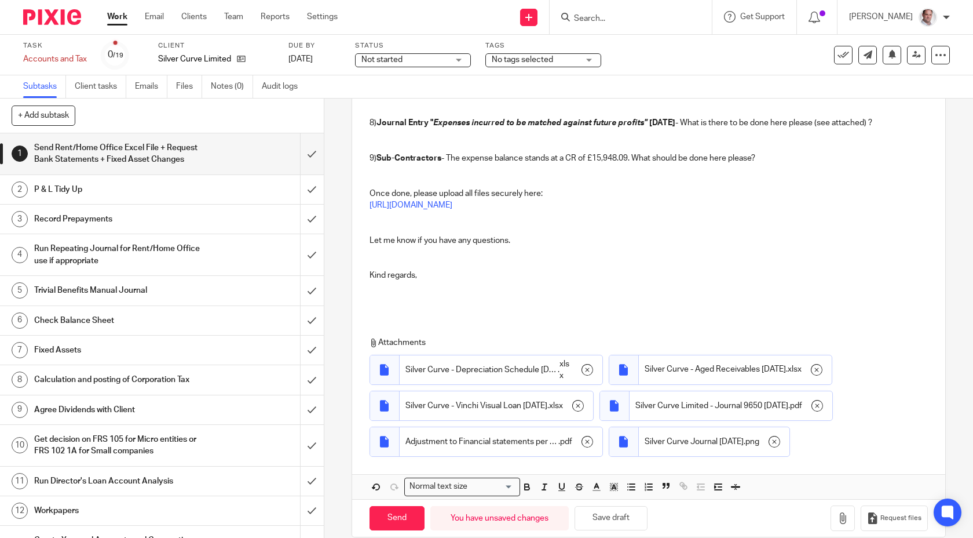
scroll to position [550, 0]
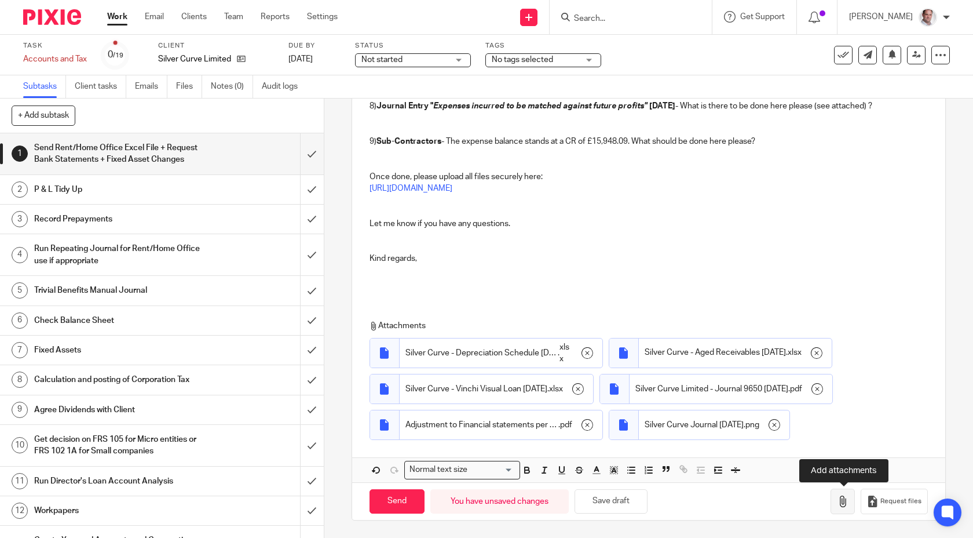
click at [843, 501] on icon "button" at bounding box center [843, 501] width 12 height 12
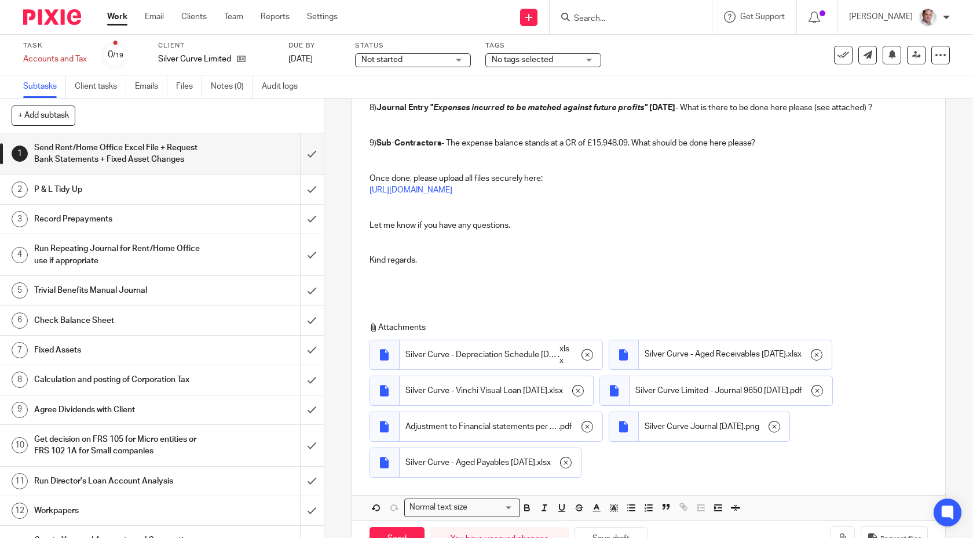
scroll to position [586, 0]
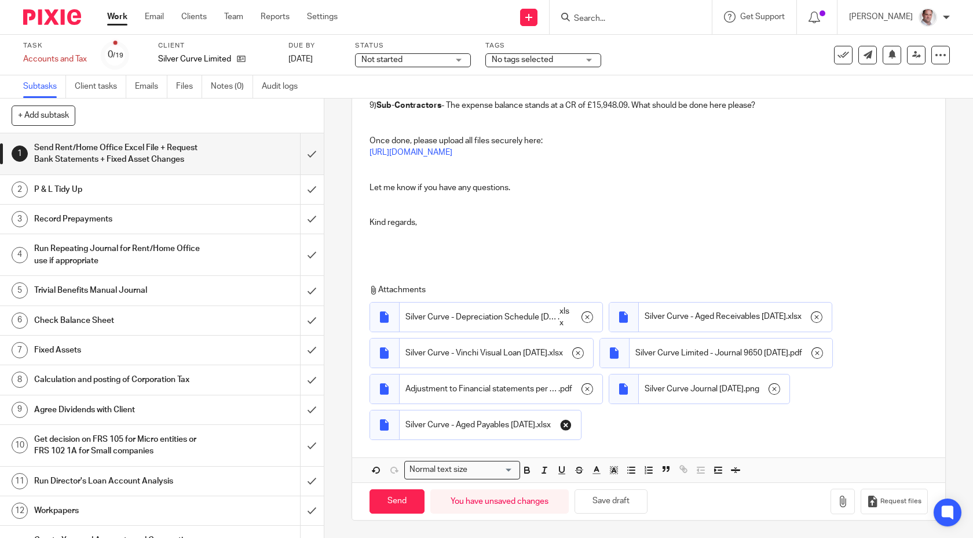
click at [572, 425] on icon "button" at bounding box center [566, 425] width 12 height 12
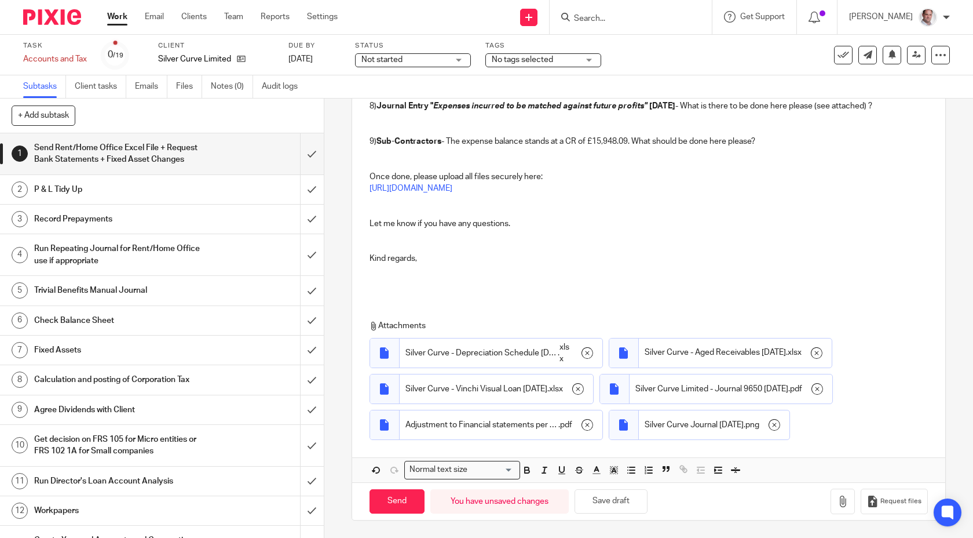
click at [780, 425] on icon "button" at bounding box center [775, 425] width 12 height 12
click at [585, 421] on icon "button" at bounding box center [588, 425] width 12 height 12
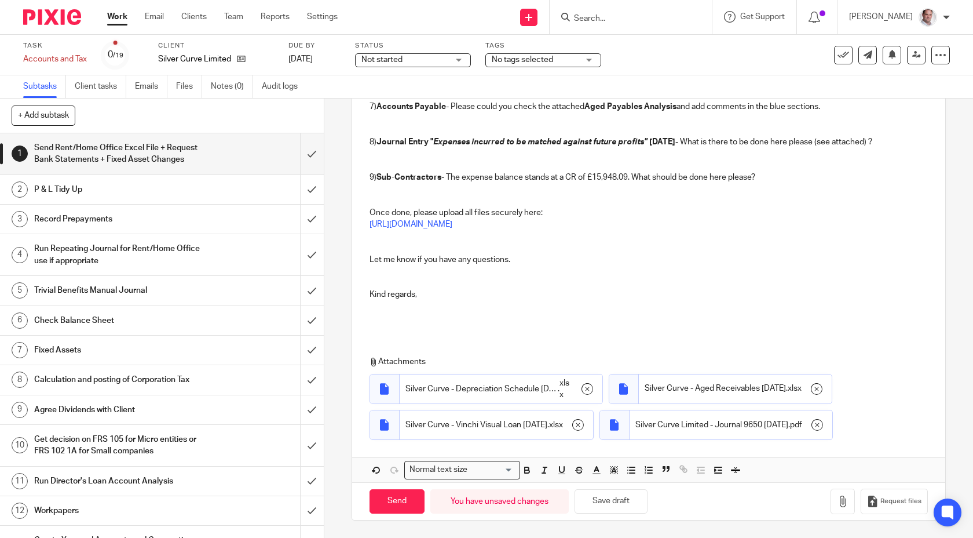
scroll to position [513, 0]
click at [823, 421] on icon "button" at bounding box center [818, 425] width 12 height 12
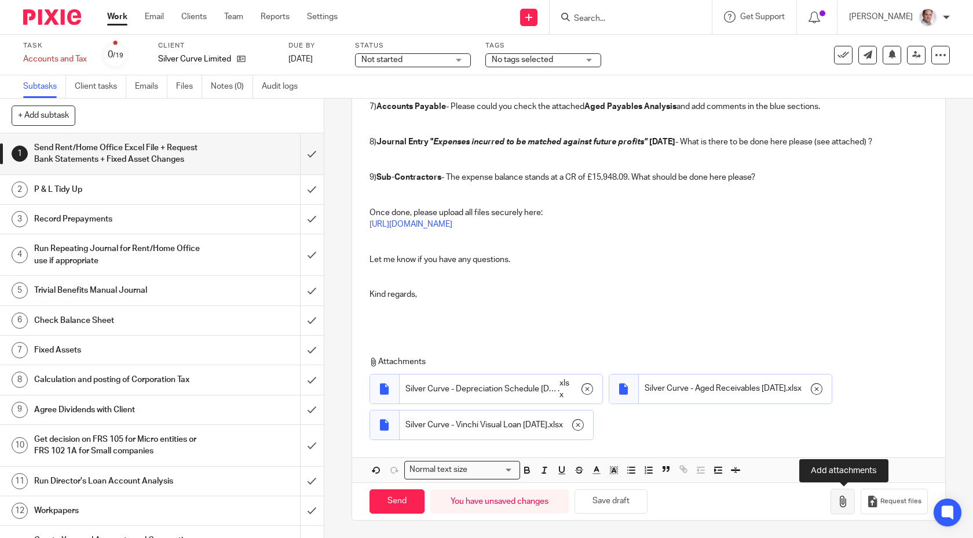
click at [844, 501] on icon "button" at bounding box center [843, 501] width 12 height 12
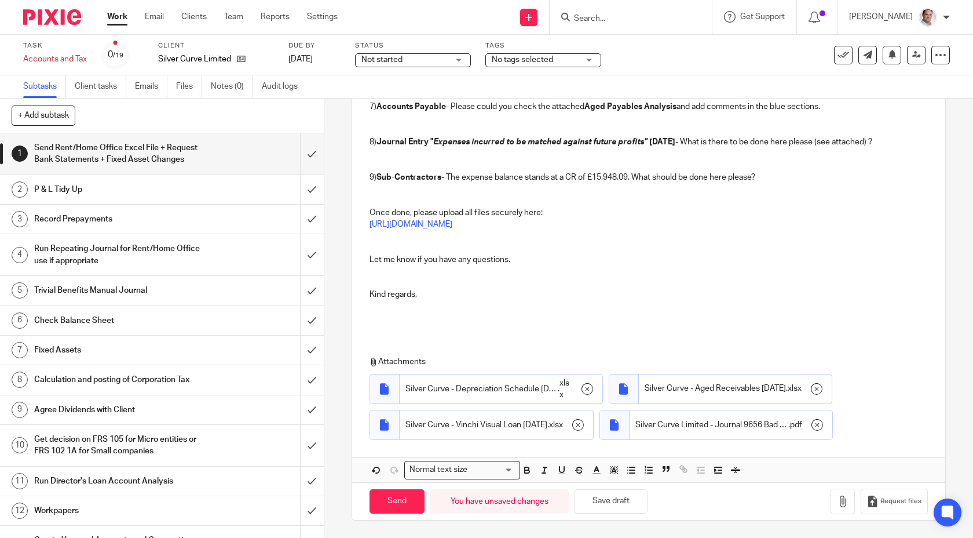
scroll to position [513, 0]
click at [838, 499] on button "button" at bounding box center [843, 501] width 24 height 26
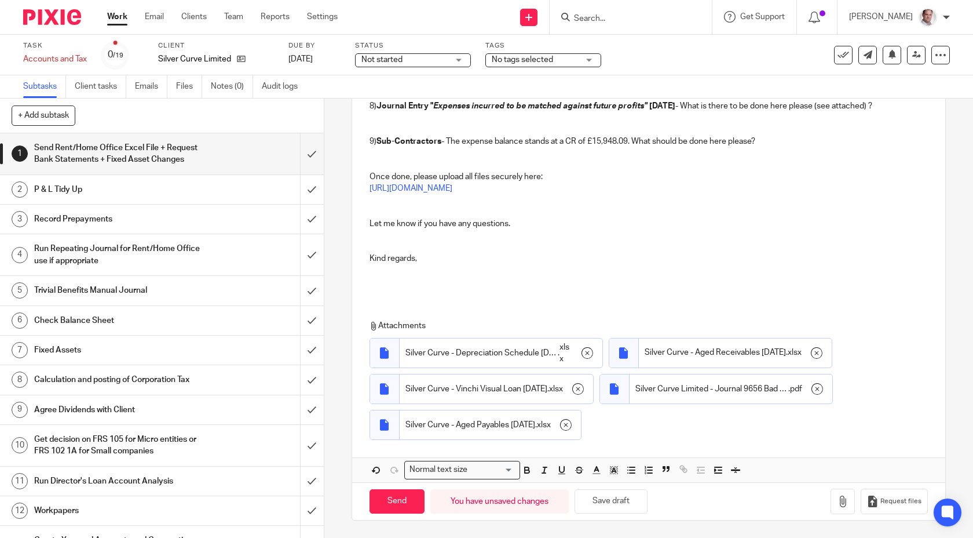
scroll to position [548, 0]
click at [844, 499] on icon "button" at bounding box center [843, 501] width 12 height 12
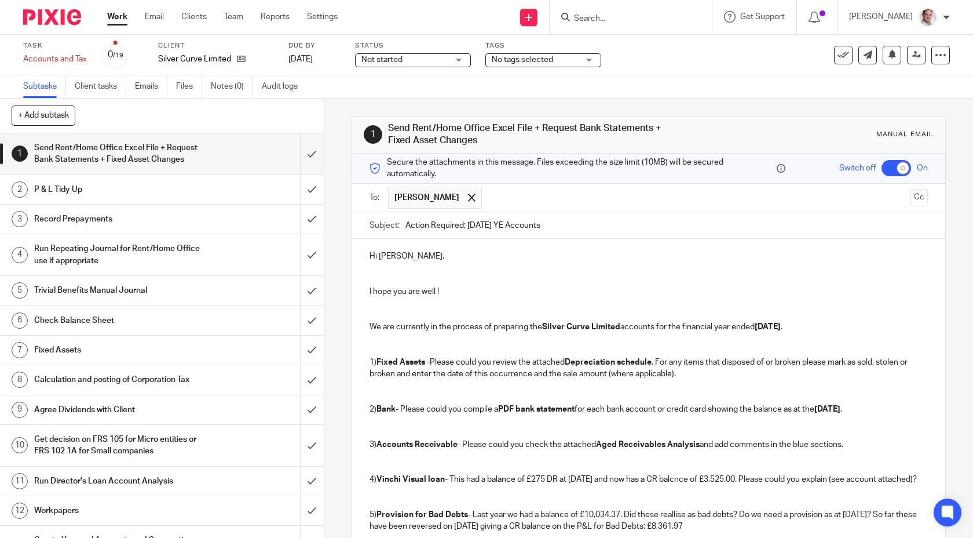
scroll to position [586, 0]
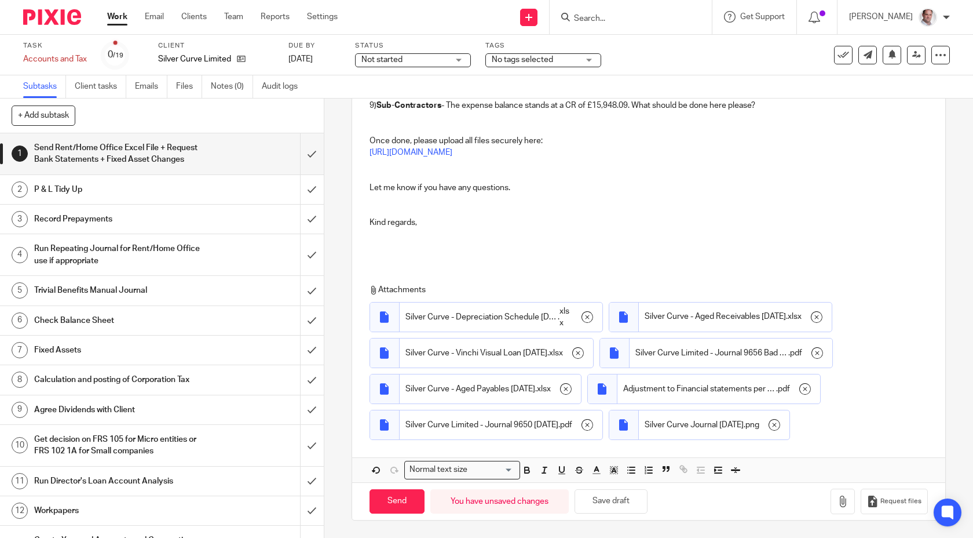
click at [342, 502] on div "1 Send Rent/Home Office Excel File + Request Bank Statements + Fixed Asset Chan…" at bounding box center [648, 318] width 649 height 439
click at [388, 506] on input "Send" at bounding box center [397, 501] width 55 height 25
drag, startPoint x: 323, startPoint y: 70, endPoint x: 327, endPoint y: 56, distance: 14.3
click at [323, 70] on div "Task Accounts and Tax Save Accounts and Tax 0 /19 Client Silver Curve Limited D…" at bounding box center [486, 55] width 973 height 41
click at [326, 56] on link "[DATE]" at bounding box center [315, 59] width 52 height 12
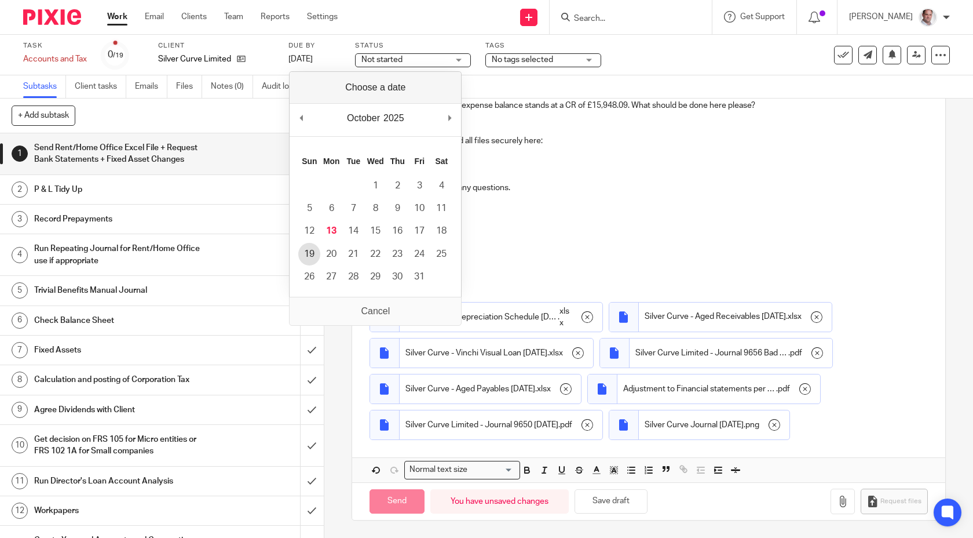
checkbox input "false"
type input "Sent"
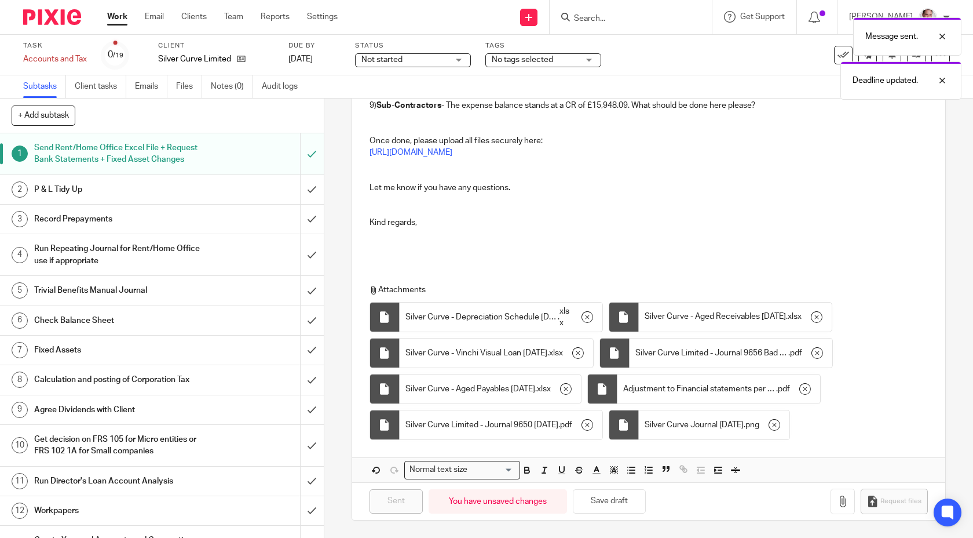
click at [455, 63] on div "Not started Not started" at bounding box center [413, 60] width 116 height 14
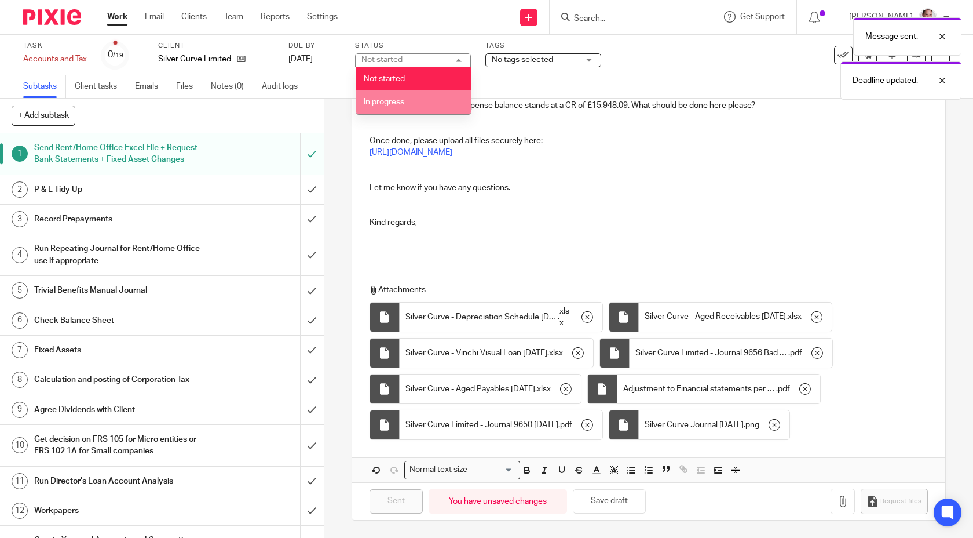
click at [399, 106] on span "In progress" at bounding box center [384, 102] width 41 height 8
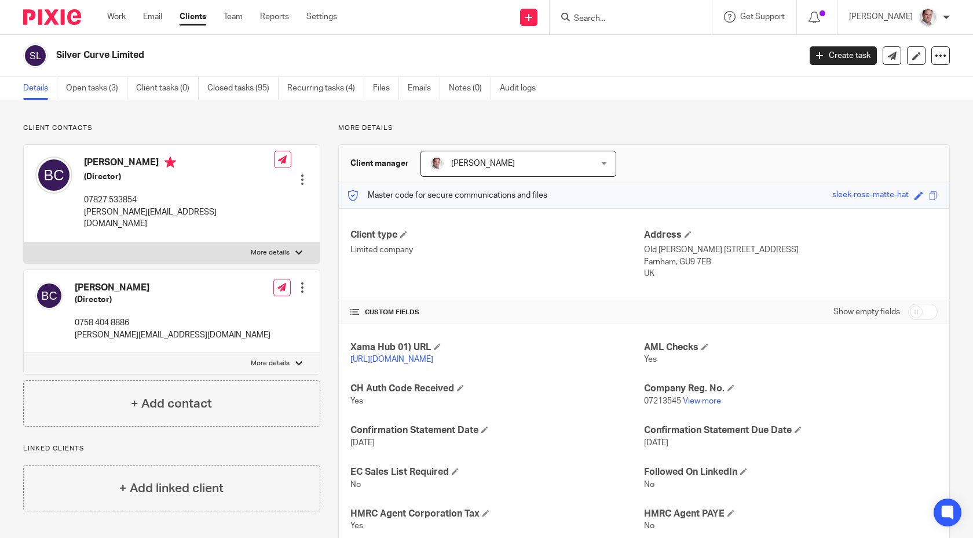
click at [661, 37] on div "Silver Curve Limited Create task Update from Companies House Export data Merge …" at bounding box center [486, 56] width 973 height 42
click at [76, 93] on link "Open tasks (3)" at bounding box center [96, 88] width 61 height 23
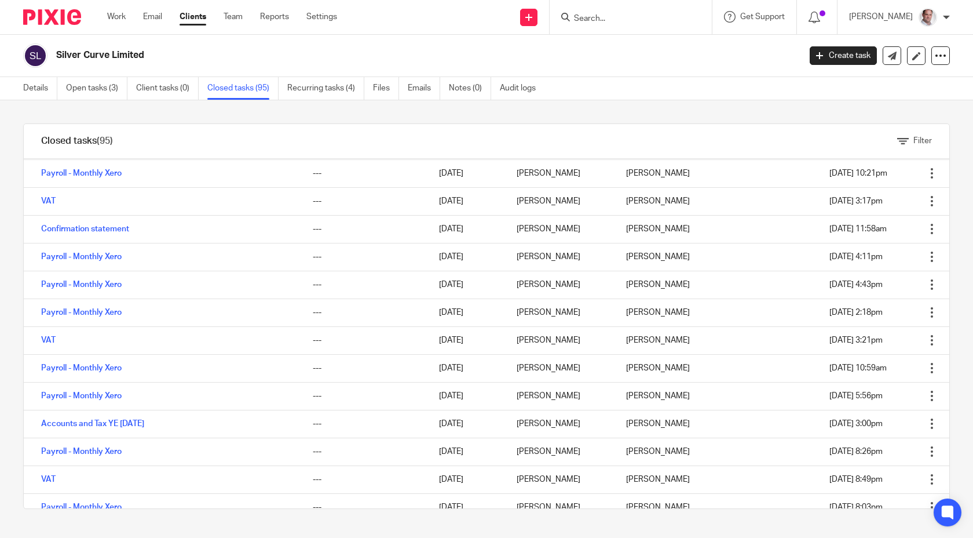
scroll to position [172, 0]
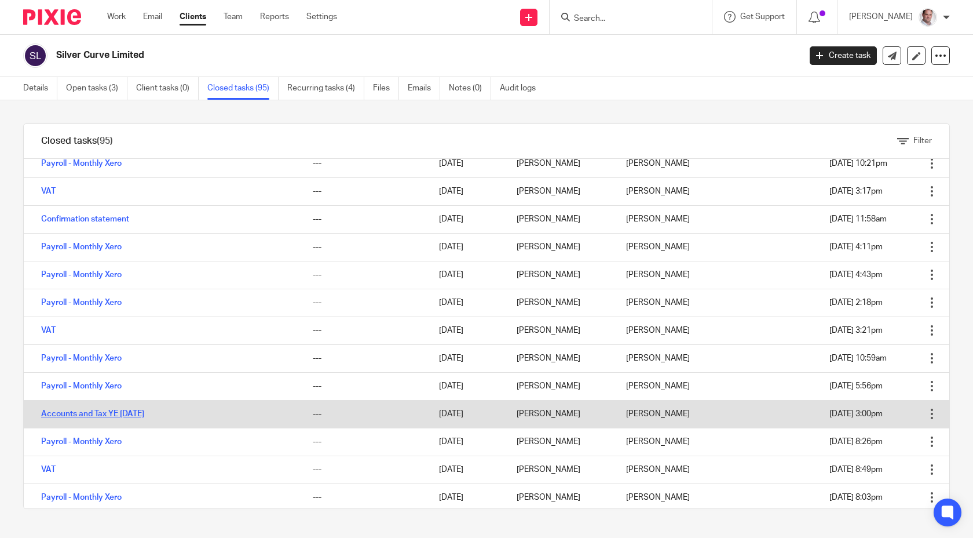
click at [129, 415] on link "Accounts and Tax YE [DATE]" at bounding box center [92, 414] width 103 height 8
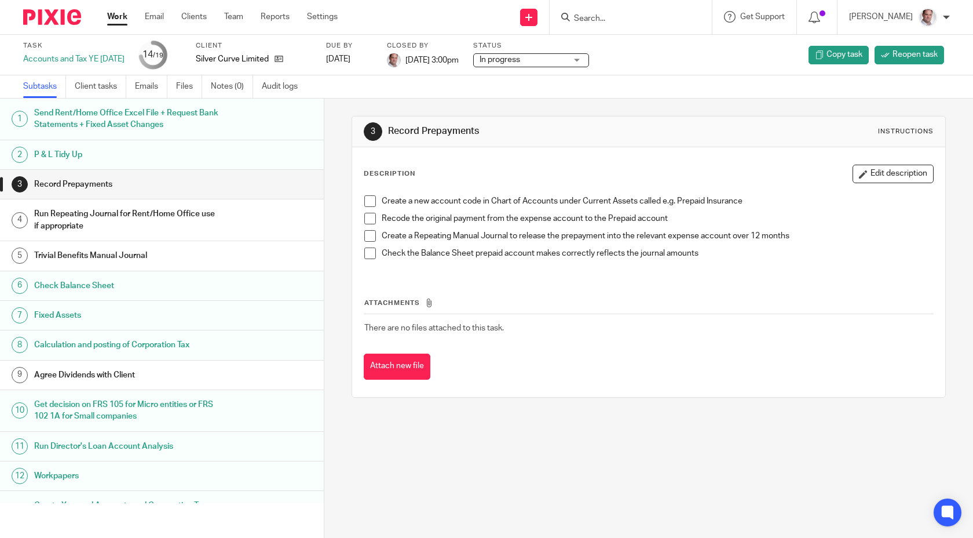
scroll to position [1, 0]
click at [150, 86] on link "Emails" at bounding box center [151, 86] width 32 height 23
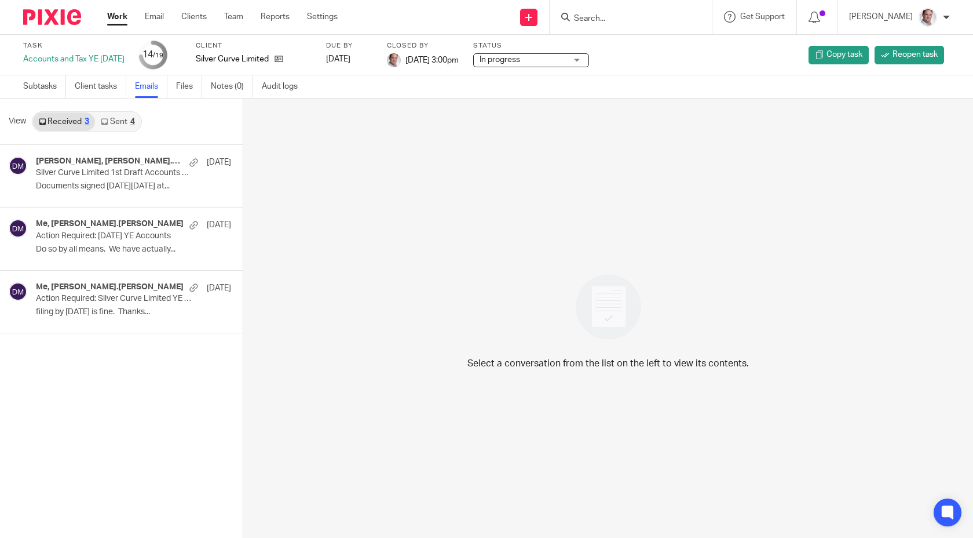
click at [126, 124] on link "Sent 4" at bounding box center [117, 121] width 45 height 19
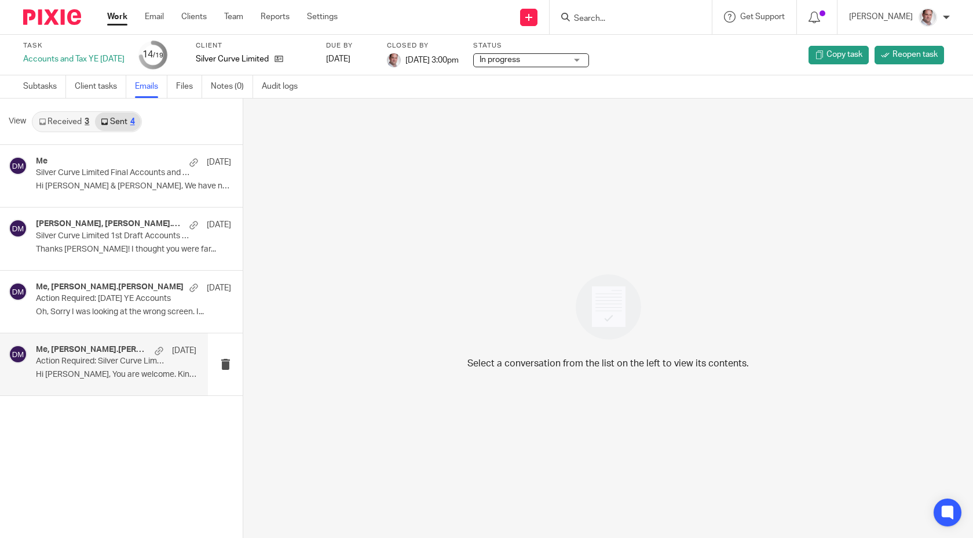
click at [86, 375] on p "Hi [PERSON_NAME], You are welcome. Kind..." at bounding box center [116, 375] width 160 height 10
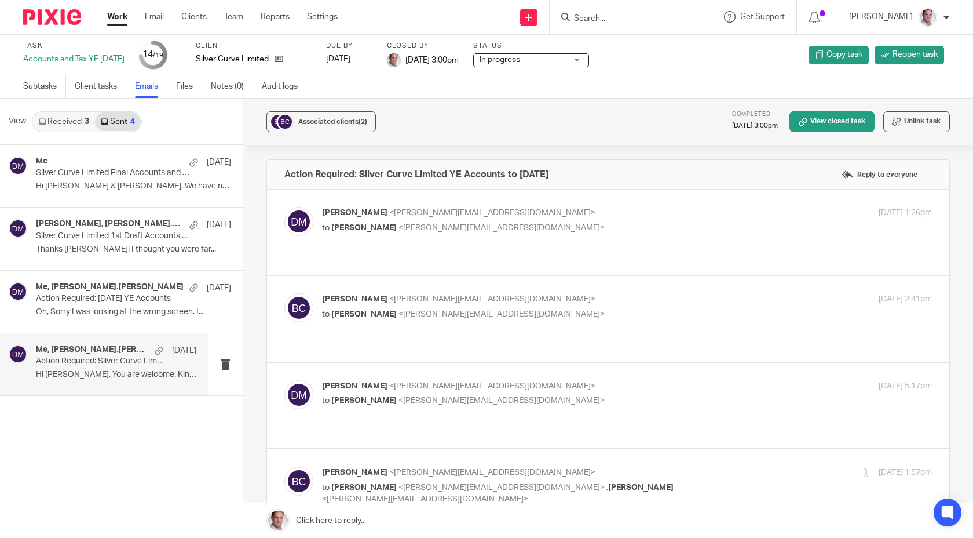
click at [413, 225] on span "<[PERSON_NAME][EMAIL_ADDRESS][DOMAIN_NAME]>" at bounding box center [502, 228] width 206 height 8
checkbox input "true"
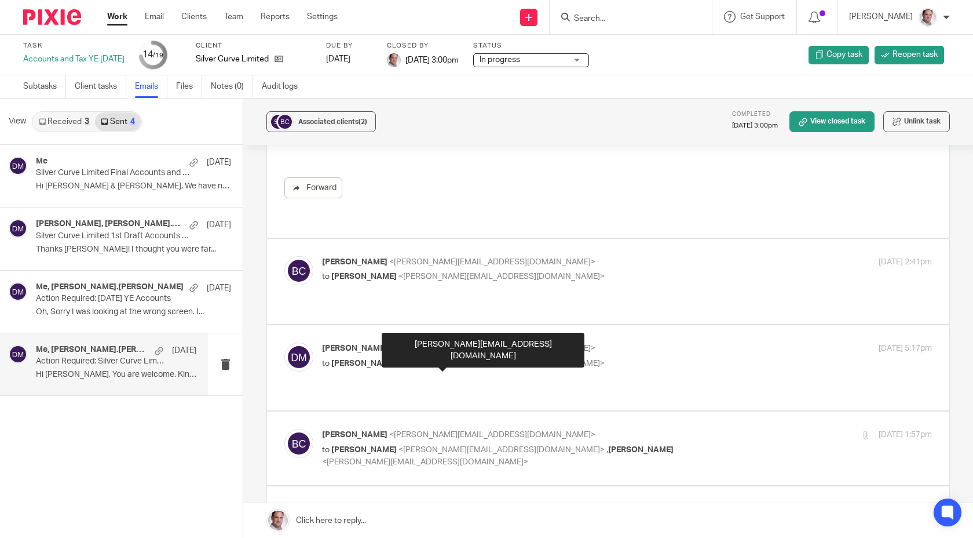
scroll to position [362, 0]
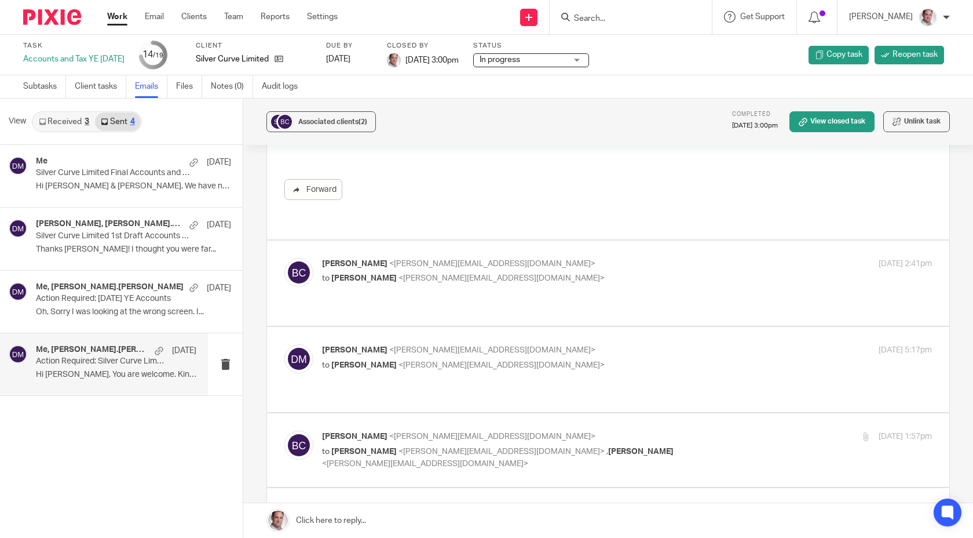
click at [358, 352] on span "[PERSON_NAME]" at bounding box center [354, 350] width 65 height 8
checkbox input "true"
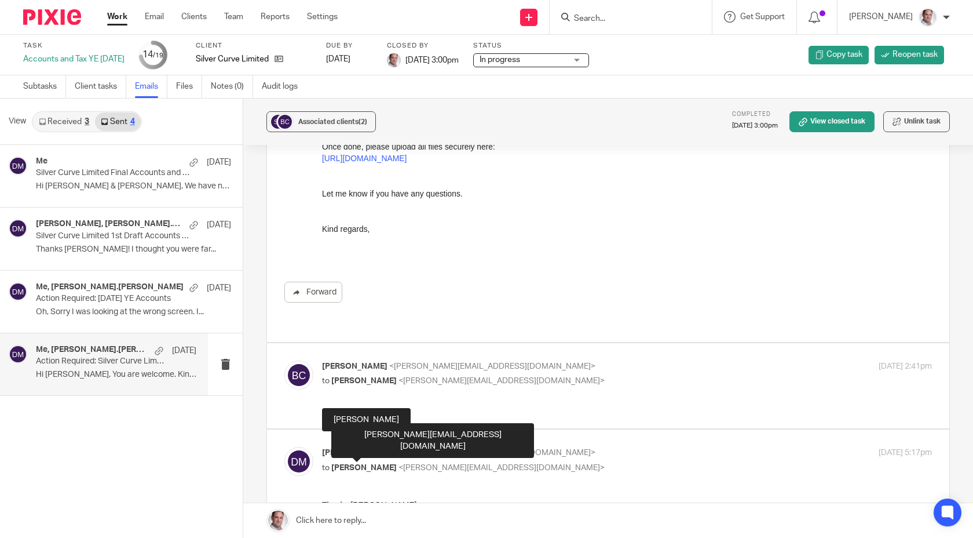
scroll to position [250, 0]
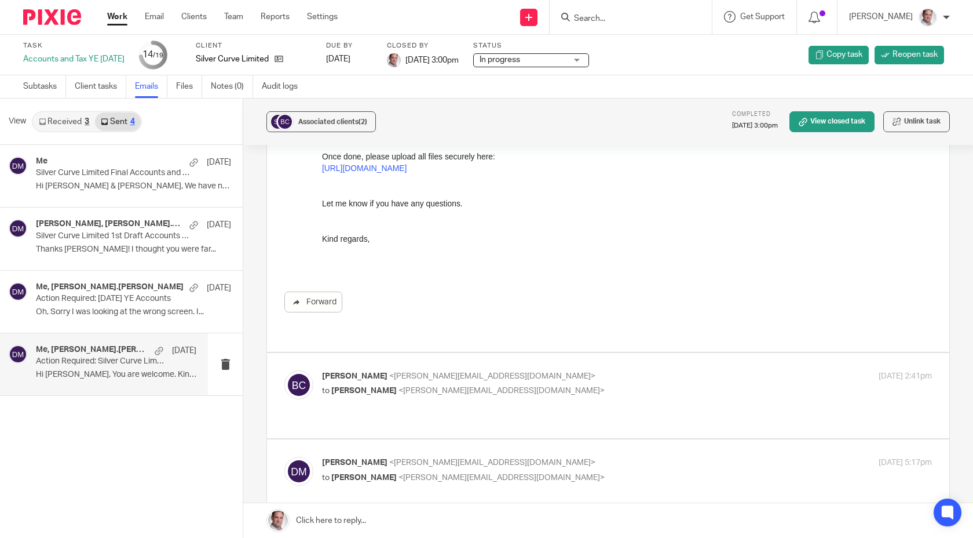
click at [534, 380] on p "[PERSON_NAME] <[PERSON_NAME][EMAIL_ADDRESS][DOMAIN_NAME]>" at bounding box center [525, 376] width 407 height 12
checkbox input "true"
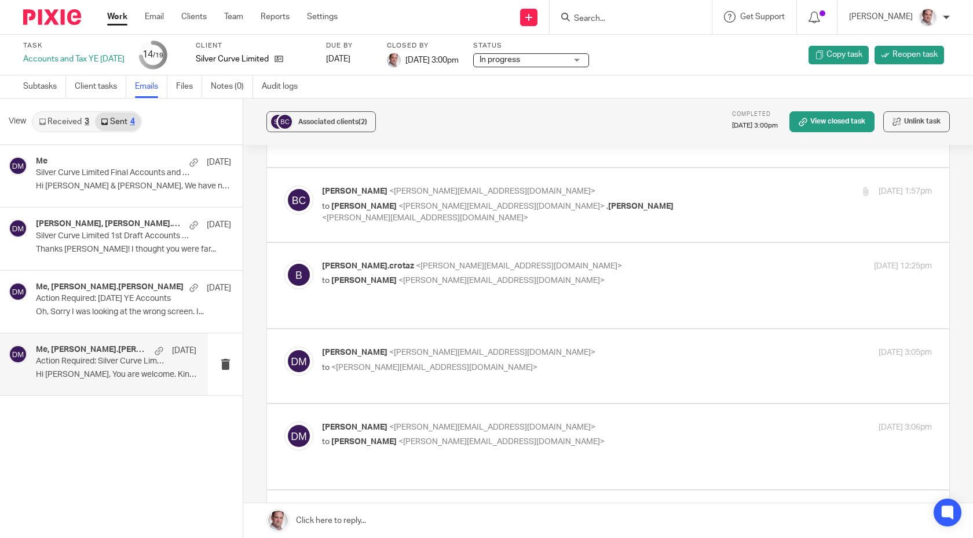
scroll to position [1444, 0]
click at [404, 351] on div "[PERSON_NAME] <[PERSON_NAME][EMAIL_ADDRESS][DOMAIN_NAME]> to <[PERSON_NAME][EMA…" at bounding box center [525, 361] width 407 height 27
checkbox input "true"
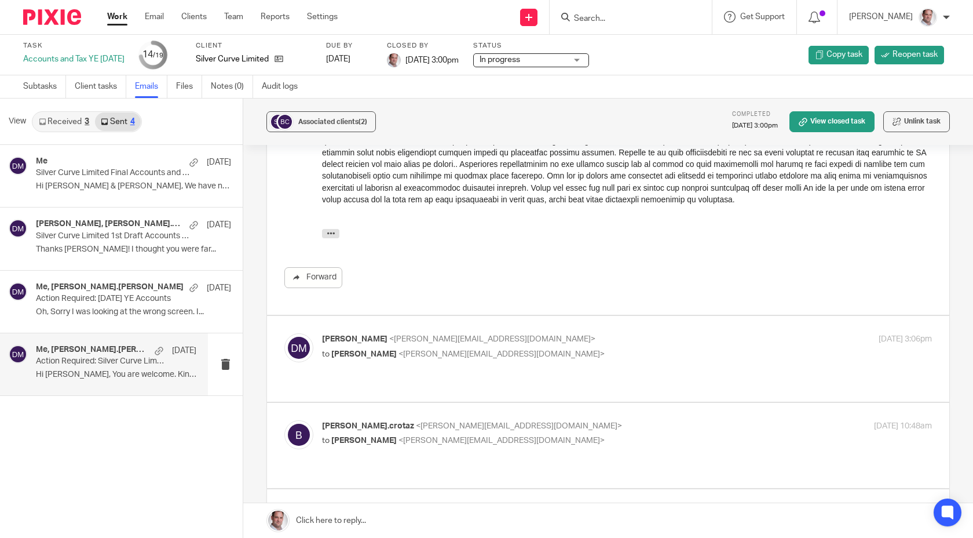
scroll to position [2245, 0]
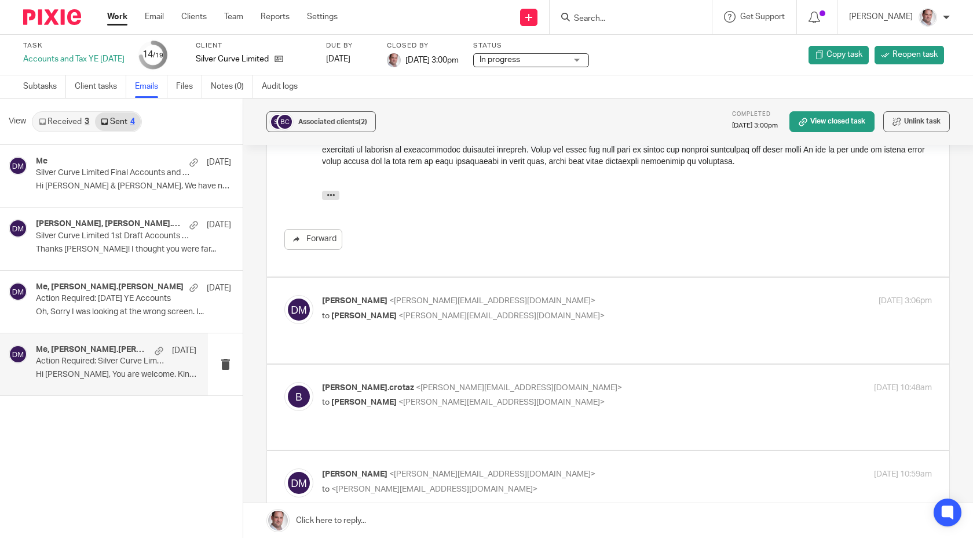
click at [523, 295] on p "[PERSON_NAME] <[PERSON_NAME][EMAIL_ADDRESS][DOMAIN_NAME]>" at bounding box center [525, 301] width 407 height 12
checkbox input "true"
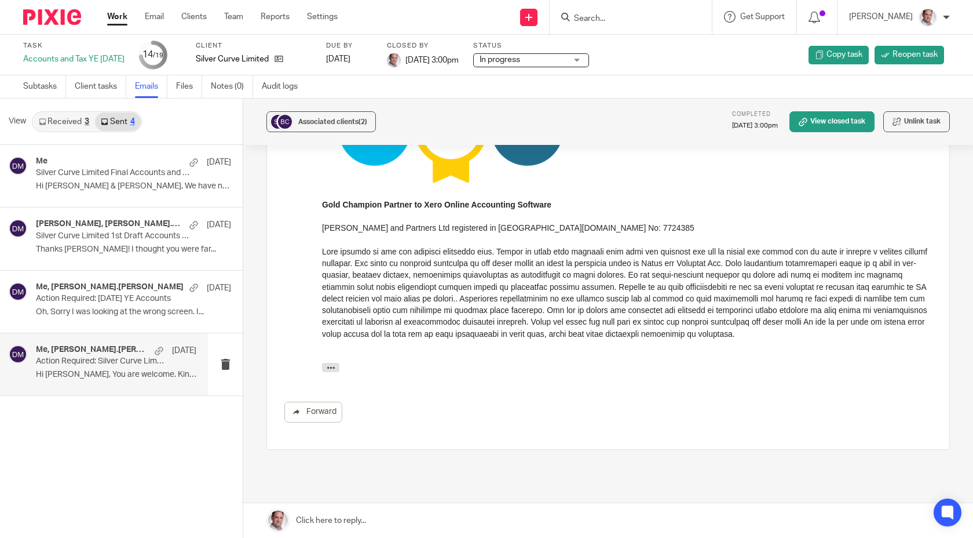
scroll to position [3676, 0]
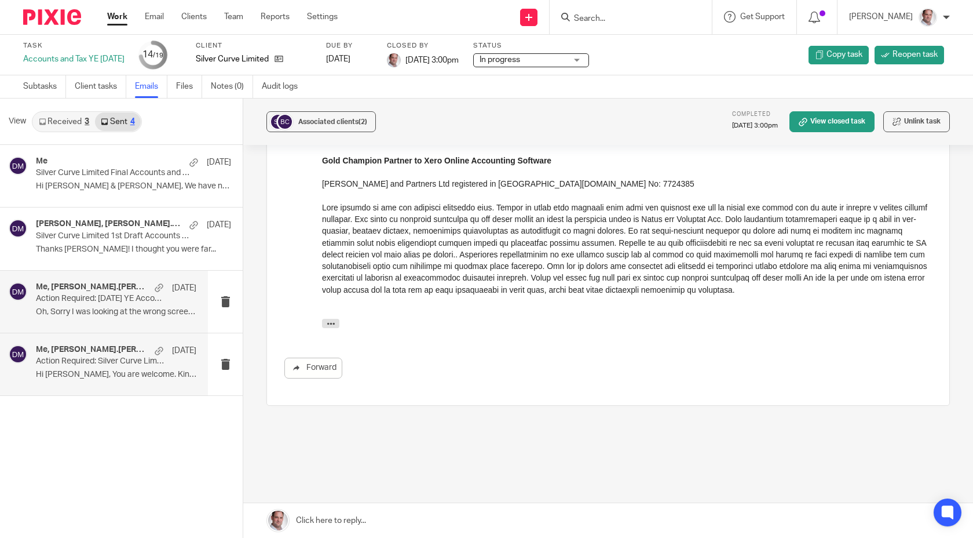
click at [72, 309] on p "Oh, Sorry I was looking at the wrong screen. I..." at bounding box center [116, 312] width 160 height 10
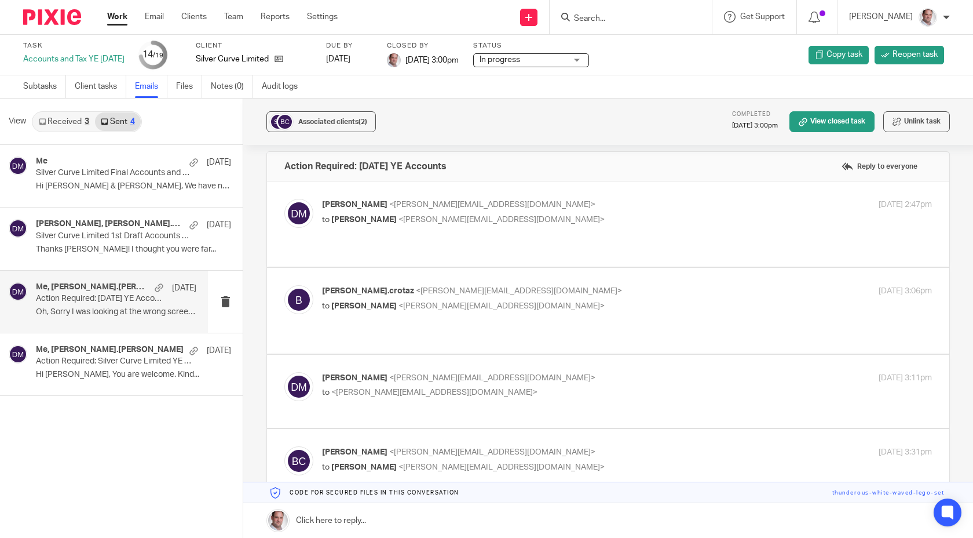
scroll to position [0, 0]
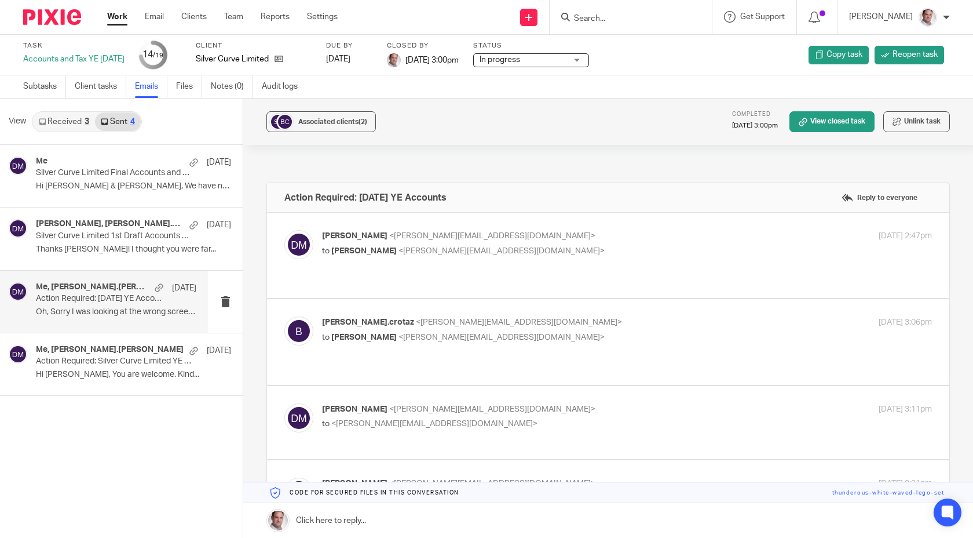
drag, startPoint x: 476, startPoint y: 195, endPoint x: 286, endPoint y: 200, distance: 190.1
click at [286, 200] on div "Action Required: [DATE] YE Accounts Reply to everyone" at bounding box center [608, 197] width 683 height 29
copy h4 "Action Required: [DATE] YE Accounts"
click at [389, 236] on span "<[PERSON_NAME][EMAIL_ADDRESS][DOMAIN_NAME]>" at bounding box center [492, 236] width 206 height 8
checkbox input "true"
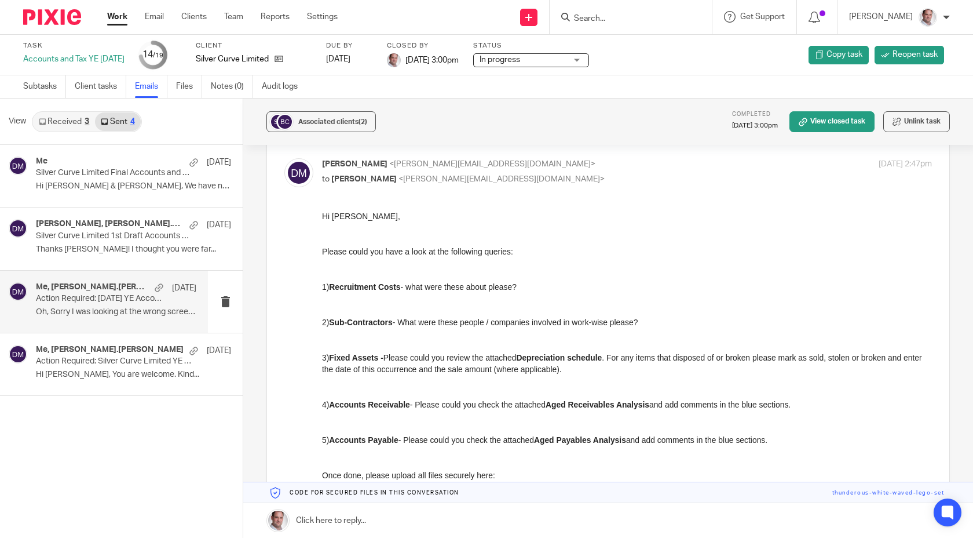
scroll to position [86, 0]
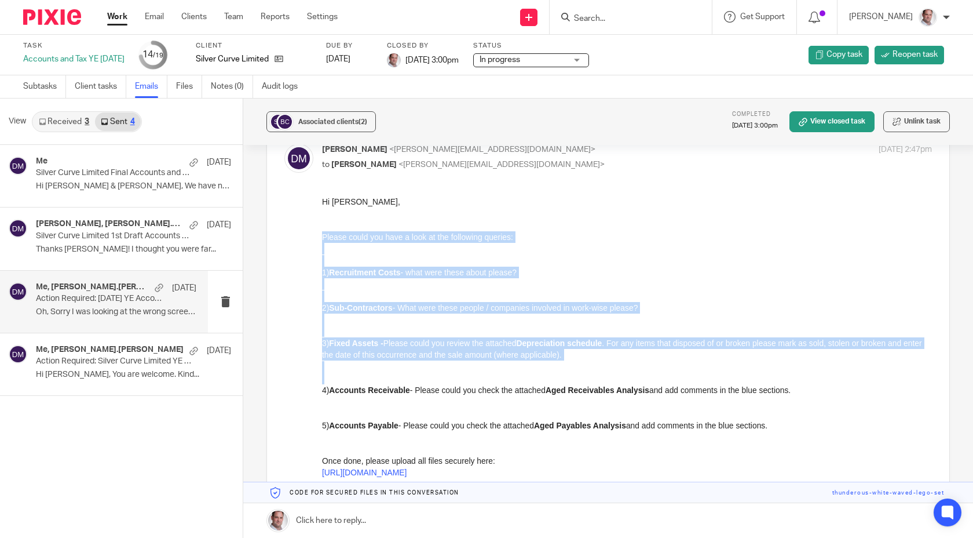
drag, startPoint x: 323, startPoint y: 253, endPoint x: 658, endPoint y: 405, distance: 367.4
click at [658, 405] on div "Hi [PERSON_NAME], Please could you have a look at the following queries: 1) Rec…" at bounding box center [627, 390] width 610 height 388
click at [568, 244] on div "Hi [PERSON_NAME], Please could you have a look at the following queries: 1) Rec…" at bounding box center [627, 390] width 610 height 388
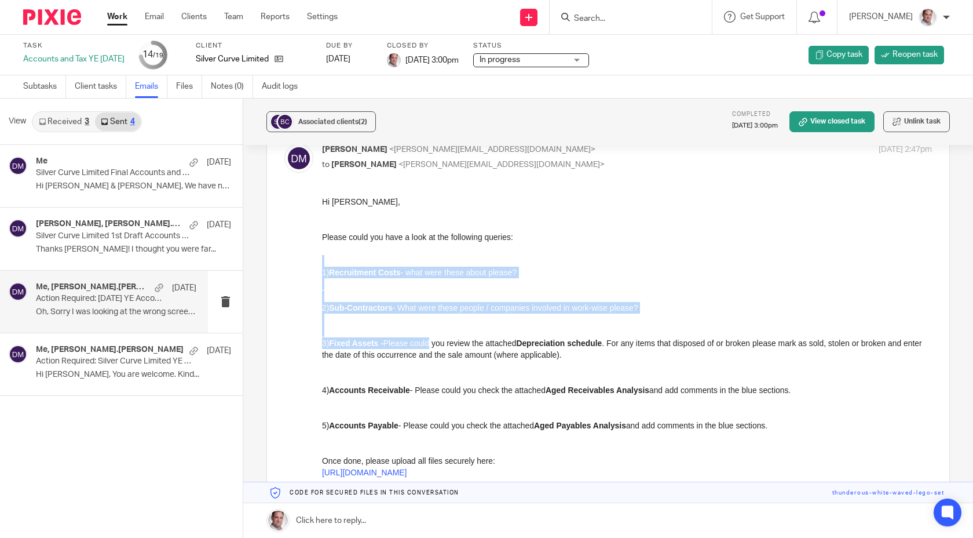
drag, startPoint x: 334, startPoint y: 256, endPoint x: 436, endPoint y: 345, distance: 135.9
click at [436, 345] on div "Hi [PERSON_NAME], Please could you have a look at the following queries: 1) Rec…" at bounding box center [627, 390] width 610 height 388
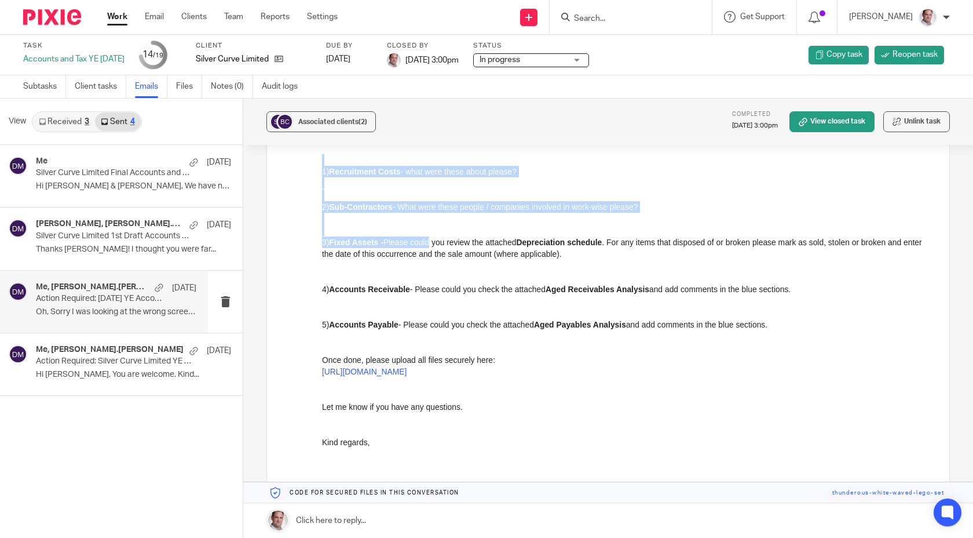
scroll to position [289, 0]
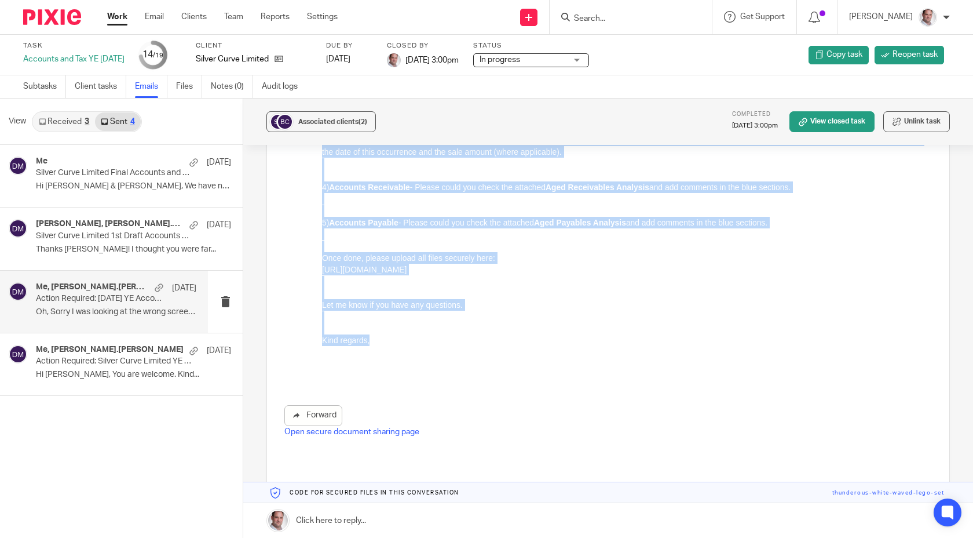
click at [378, 343] on p "Kind regards," at bounding box center [627, 340] width 610 height 12
copy div "1) Recruitment Costs - what were these about please? 2) Sub-Contractors - What …"
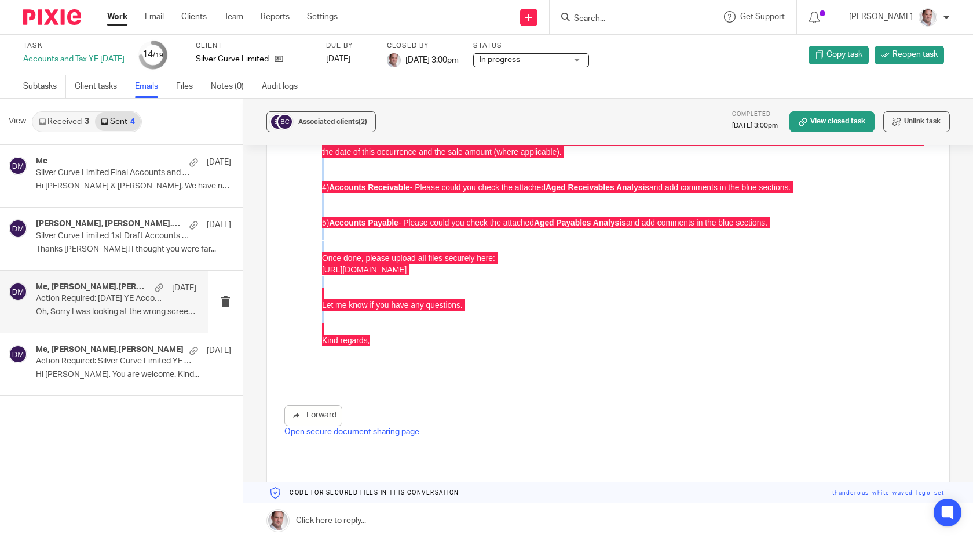
click at [117, 118] on link "Sent 4" at bounding box center [117, 121] width 45 height 19
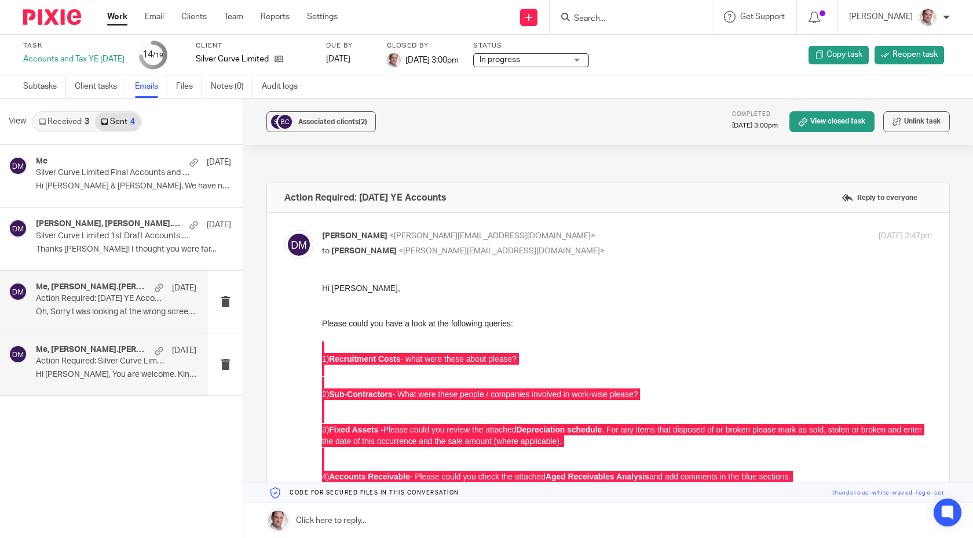
click at [74, 354] on h4 "Me, [PERSON_NAME].[PERSON_NAME]" at bounding box center [92, 350] width 113 height 10
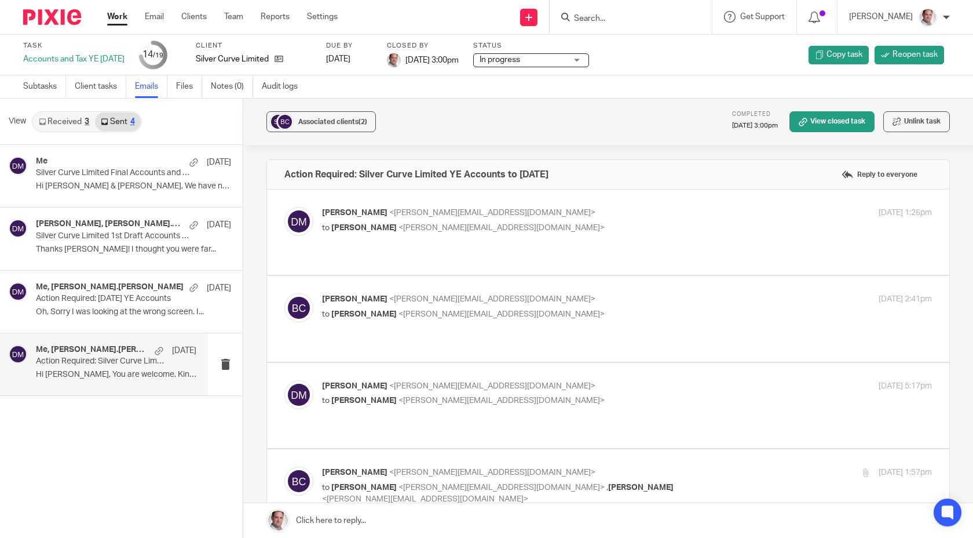
click at [403, 419] on div "[PERSON_NAME] <[PERSON_NAME][EMAIL_ADDRESS][DOMAIN_NAME]> to [PERSON_NAME] <[PE…" at bounding box center [608, 405] width 648 height 50
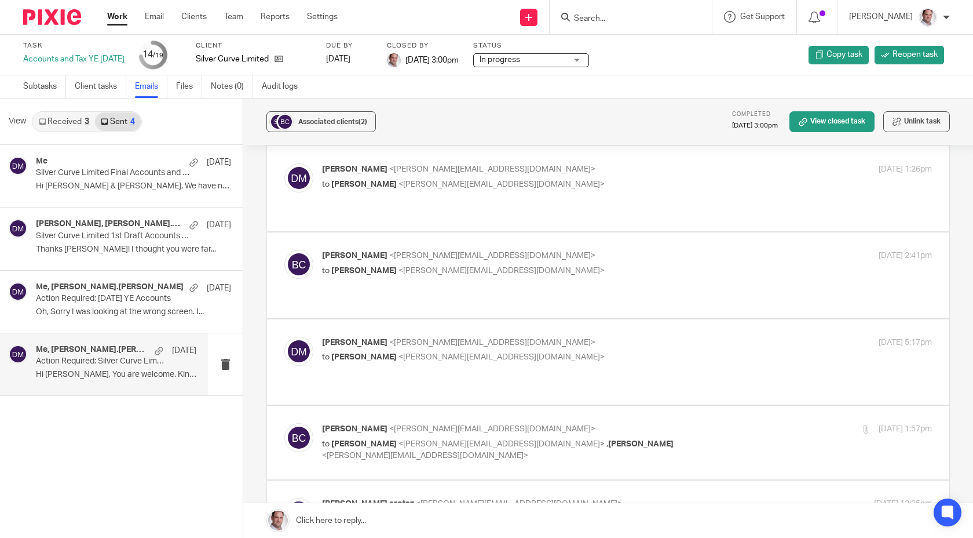
click at [621, 351] on div "[PERSON_NAME] <[PERSON_NAME][EMAIL_ADDRESS][DOMAIN_NAME]> to [PERSON_NAME] <[PE…" at bounding box center [525, 350] width 407 height 27
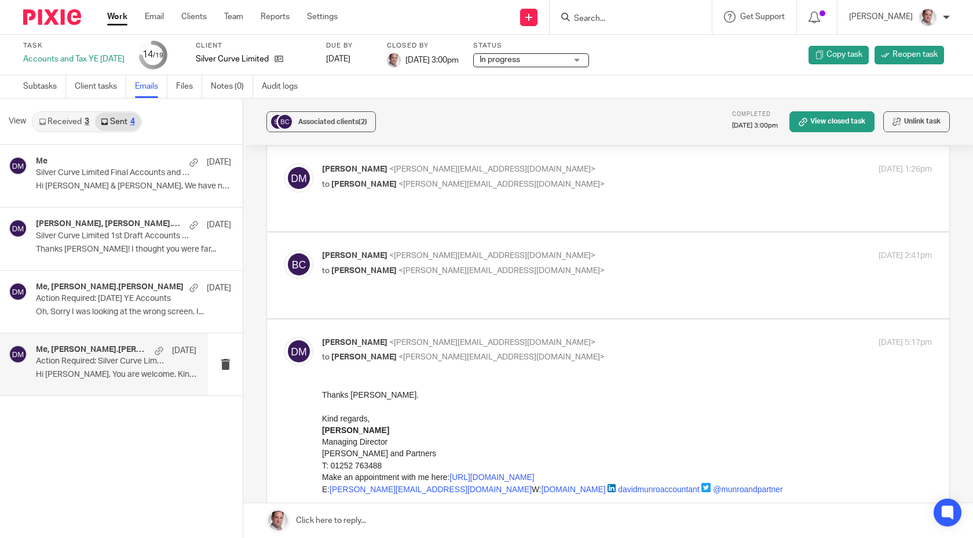
scroll to position [0, 0]
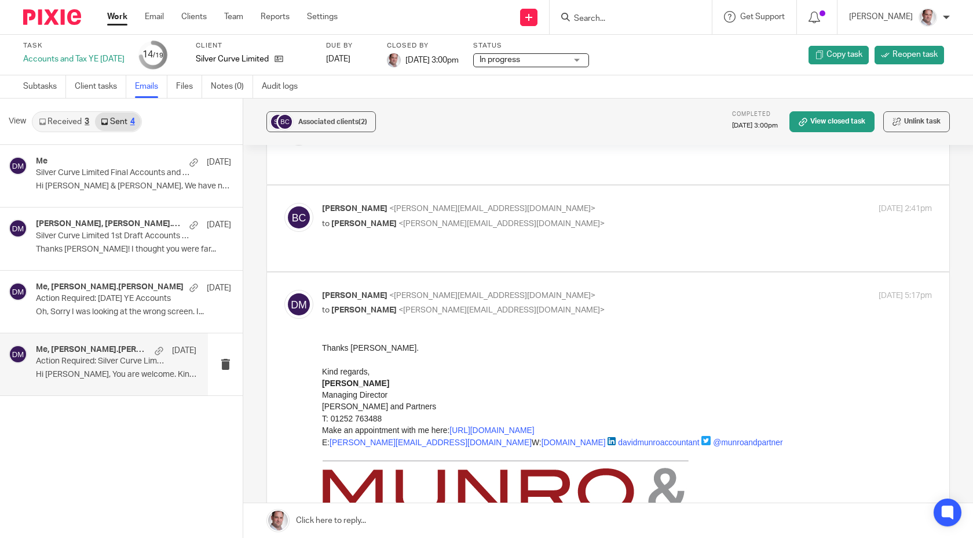
click at [612, 300] on p "[PERSON_NAME] <[PERSON_NAME][EMAIL_ADDRESS][DOMAIN_NAME]>" at bounding box center [525, 296] width 407 height 12
checkbox input "false"
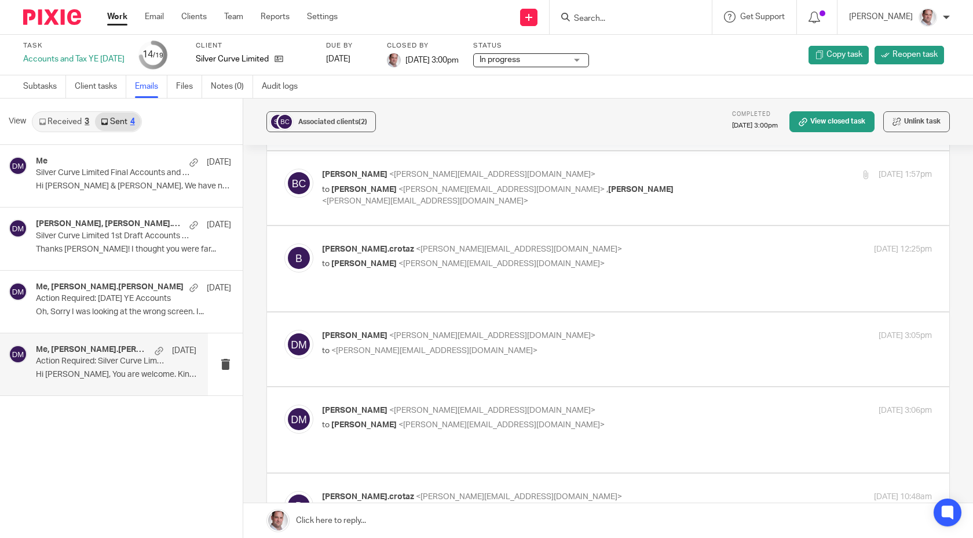
scroll to position [312, 0]
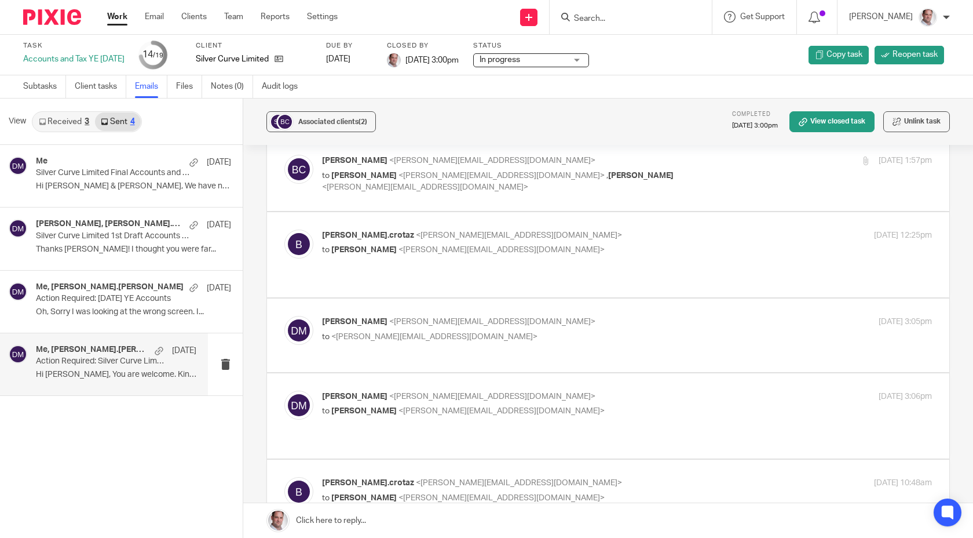
click at [575, 319] on div "[PERSON_NAME] <[PERSON_NAME][EMAIL_ADDRESS][DOMAIN_NAME]> to <[PERSON_NAME][EMA…" at bounding box center [525, 329] width 407 height 27
checkbox input "true"
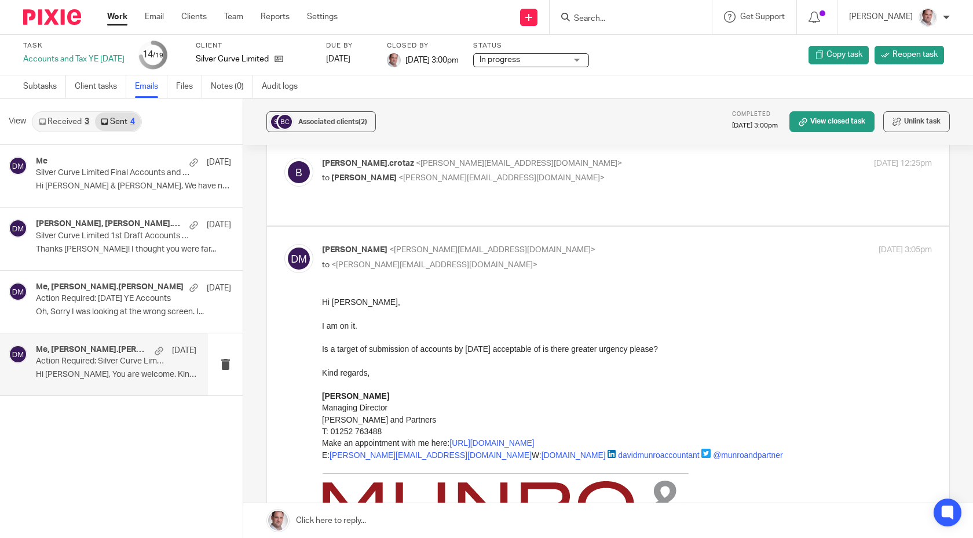
scroll to position [390, 0]
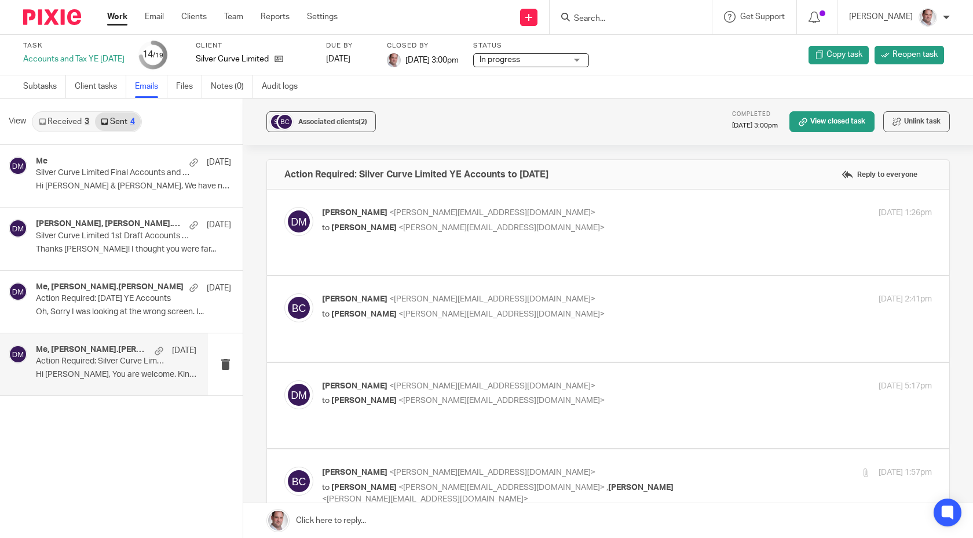
click at [603, 198] on label at bounding box center [608, 231] width 683 height 85
click at [284, 206] on input "checkbox" at bounding box center [284, 206] width 1 height 1
checkbox input "true"
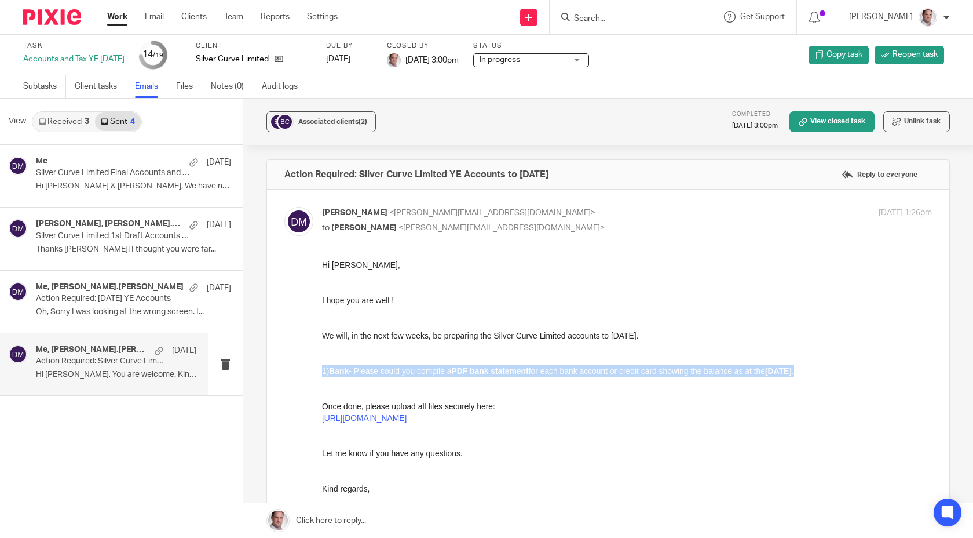
drag, startPoint x: 857, startPoint y: 369, endPoint x: 595, endPoint y: 630, distance: 370.0
click at [322, 371] on html "Hi [PERSON_NAME], I hope you are well ! We will, in the next few weeks, be prep…" at bounding box center [627, 388] width 610 height 259
copy p "1) Bank - Please could you compile a PDF bank statement for each bank account o…"
